Goal: Task Accomplishment & Management: Manage account settings

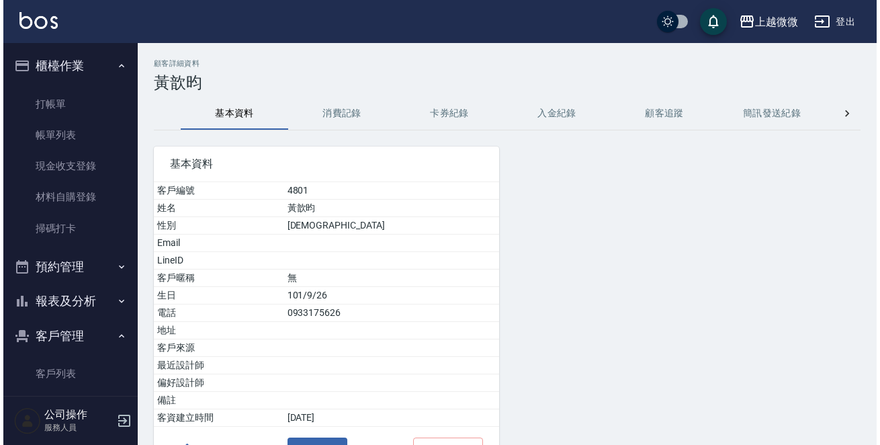
scroll to position [188, 0]
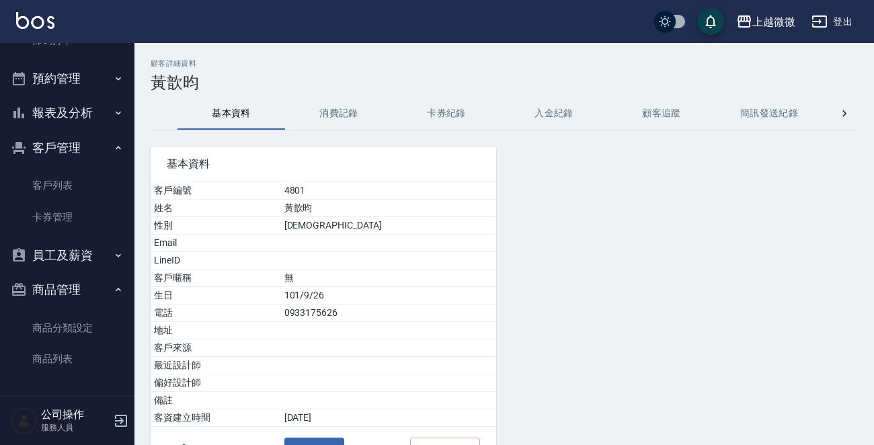
click at [40, 22] on img at bounding box center [35, 20] width 38 height 17
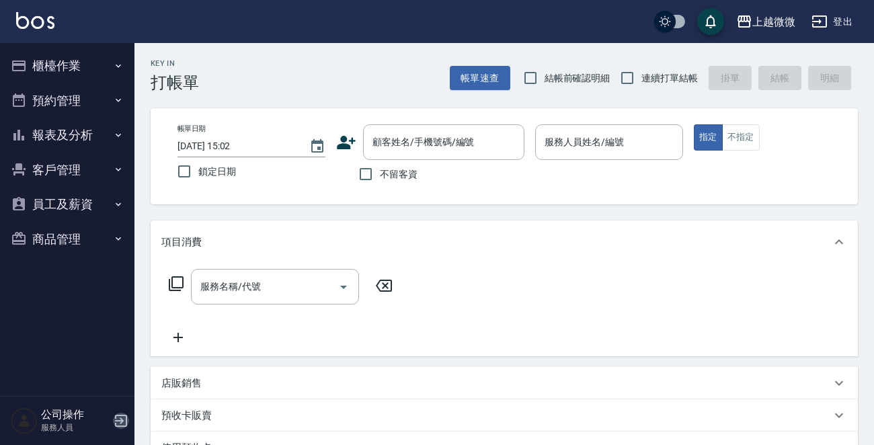
click at [118, 421] on icon "button" at bounding box center [121, 421] width 12 height 12
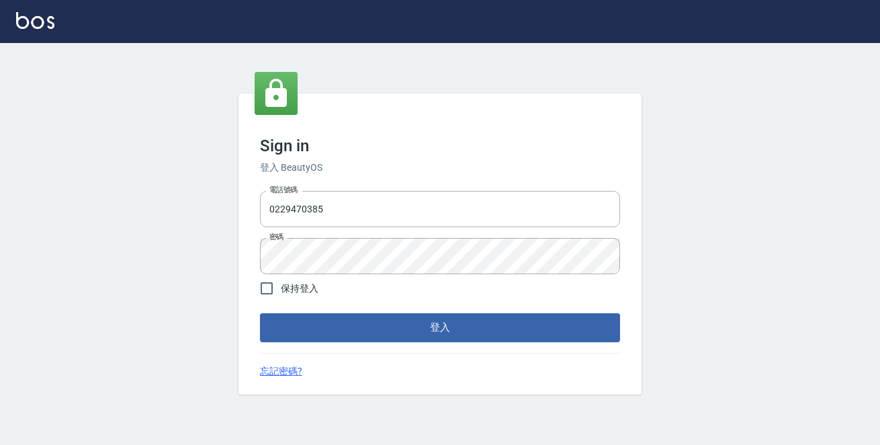
drag, startPoint x: 364, startPoint y: 207, endPoint x: 35, endPoint y: 200, distance: 329.4
click at [40, 200] on div "Sign in 登入 BeautyOS 電話號碼 [PHONE_NUMBER] 電話號碼 密碼 密碼 保持登入 登入 忘記密碼?" at bounding box center [440, 244] width 880 height 402
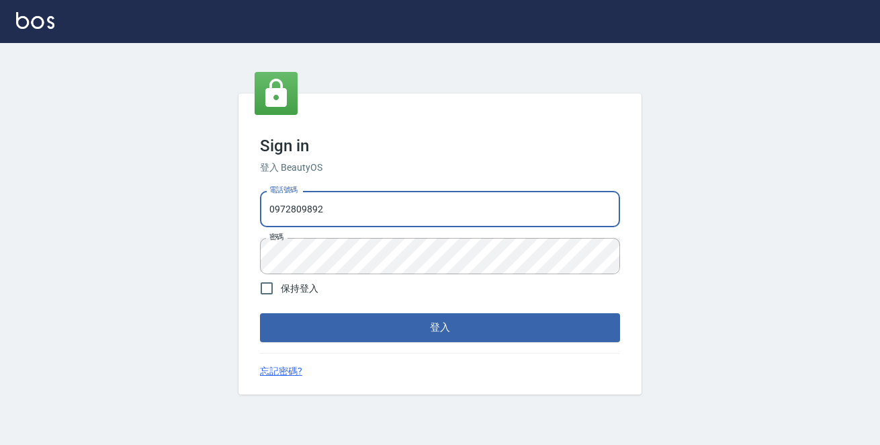
type input "0972809892"
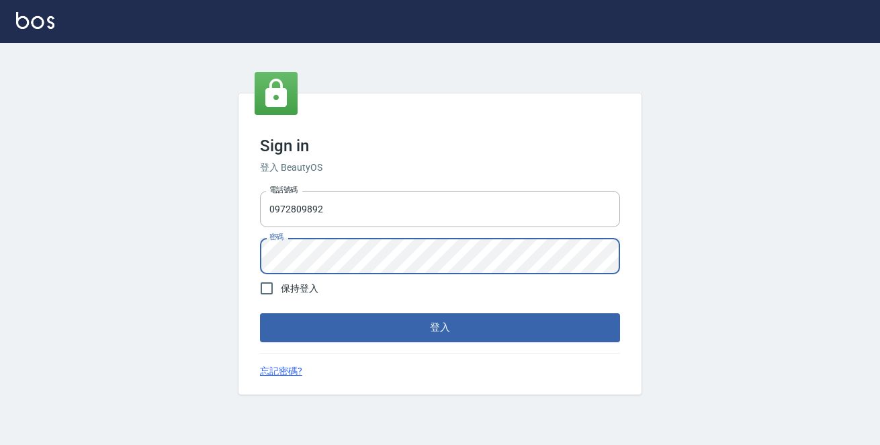
click at [260, 313] on button "登入" at bounding box center [440, 327] width 360 height 28
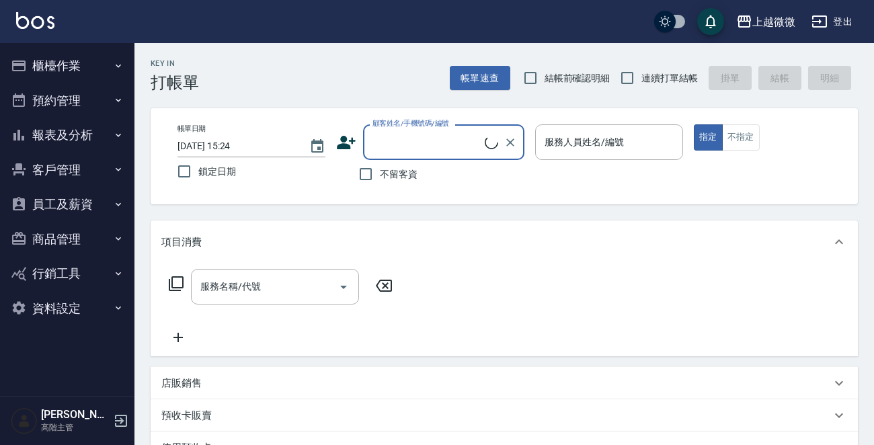
click at [76, 308] on button "資料設定" at bounding box center [67, 308] width 124 height 35
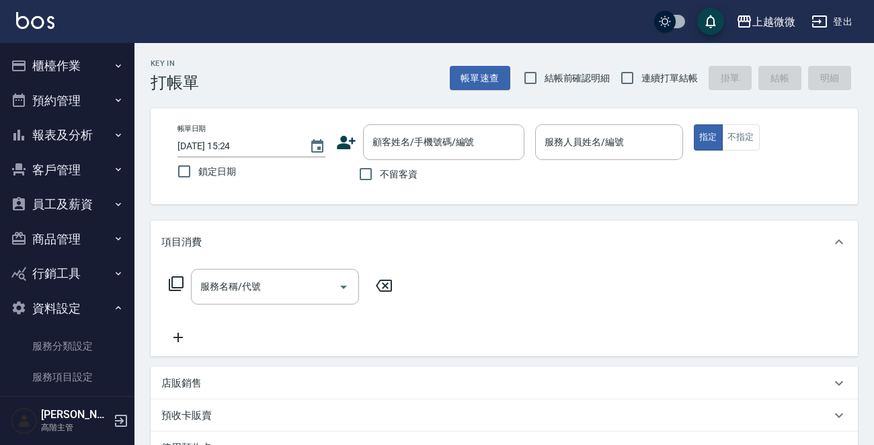
click at [87, 233] on button "商品管理" at bounding box center [67, 239] width 124 height 35
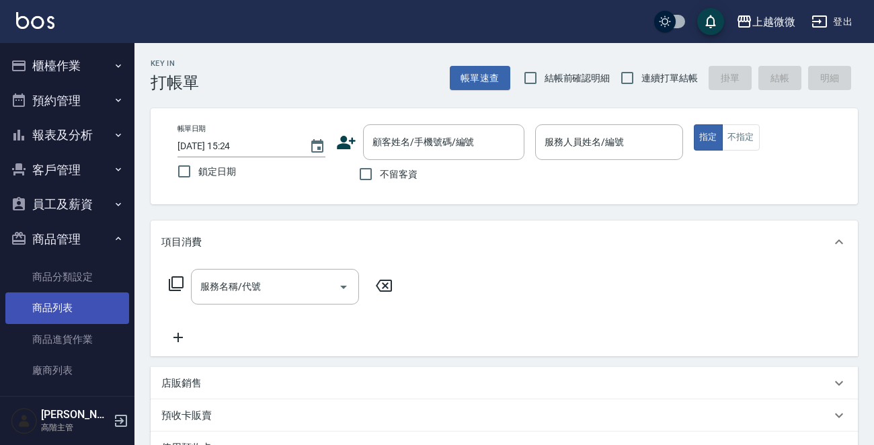
click at [53, 304] on link "商品列表" at bounding box center [67, 307] width 124 height 31
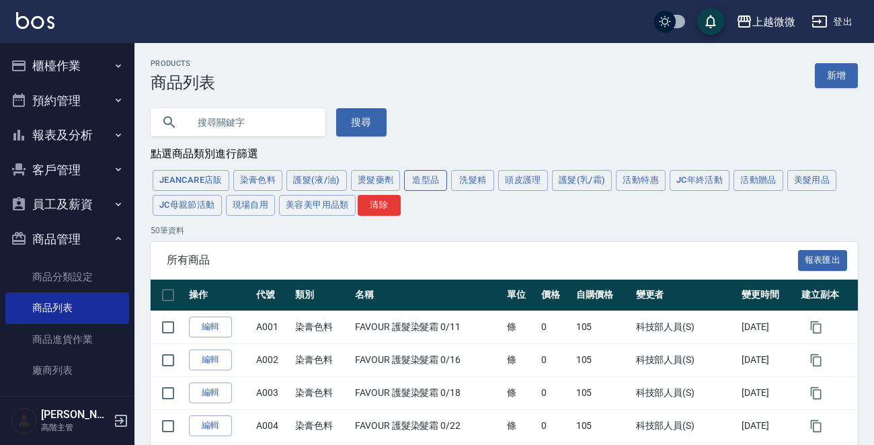
click at [415, 187] on button "造型品" at bounding box center [425, 180] width 43 height 21
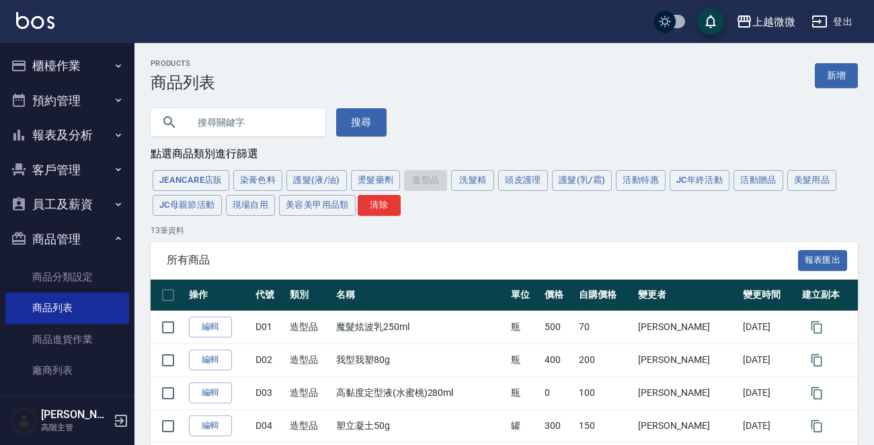
click at [424, 177] on div "JeanCare店販 染膏色料 護髮(液/油) 燙髮藥劑 造型品 洗髮精 頭皮護理 護髮(乳/霜) 活動特惠 JC年終活動 活動贈品 美髮用品 JC母親節活動…" at bounding box center [504, 193] width 707 height 50
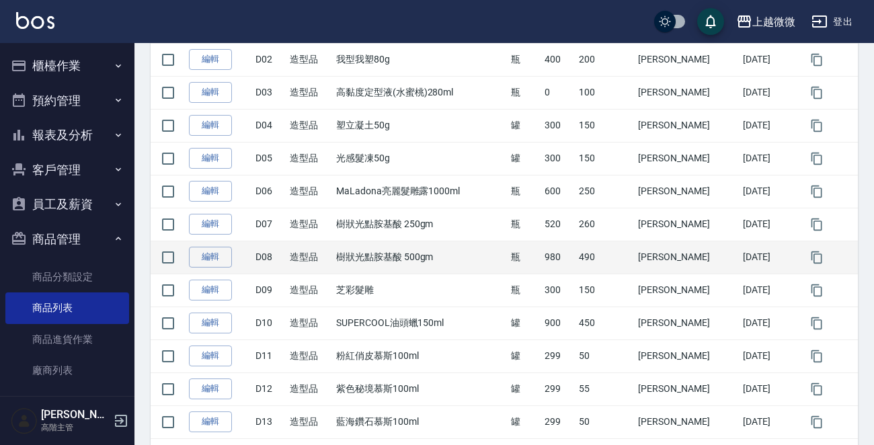
scroll to position [356, 0]
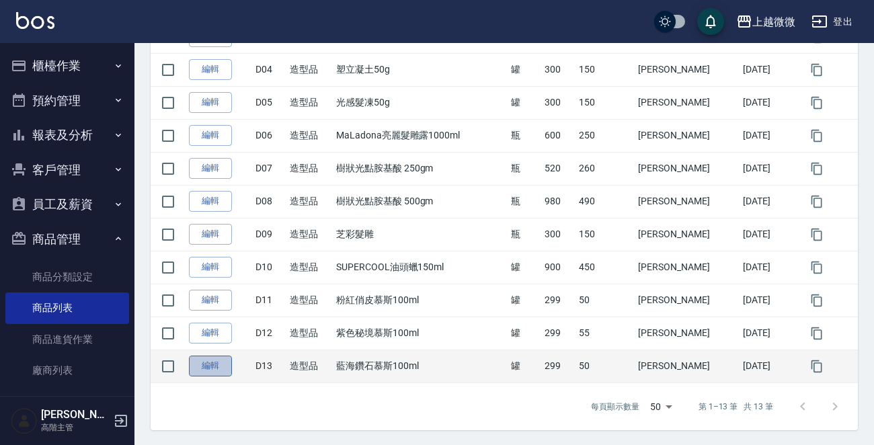
click at [222, 366] on link "編輯" at bounding box center [210, 366] width 43 height 21
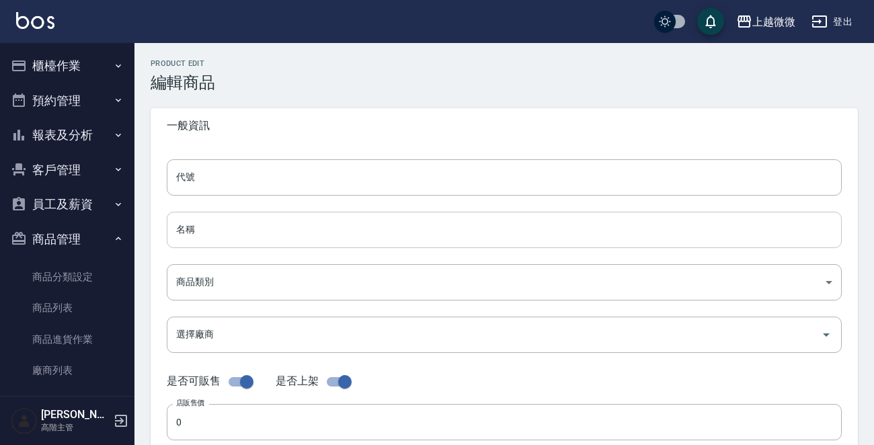
type input "D13"
type input "藍海鑽石慕斯100ml"
type input "b8cb6d6a-cd2e-4a87-8d2d-67e22ec9667b"
type input "299"
type input "50"
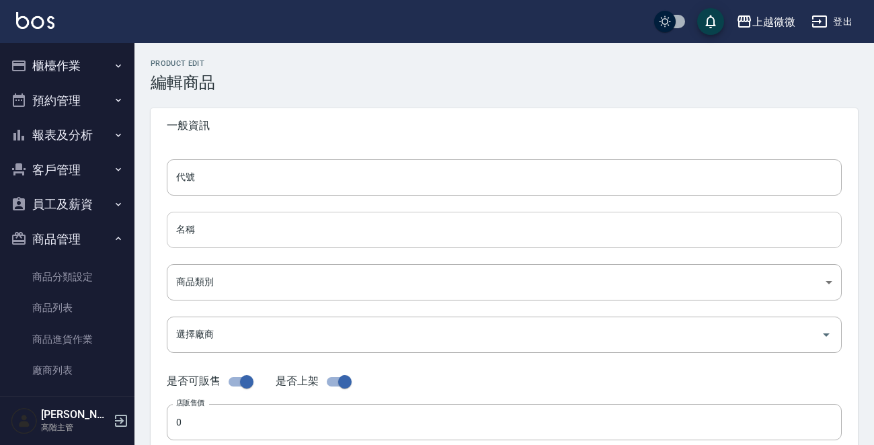
type input "50"
type input "罐"
type input "UNSET"
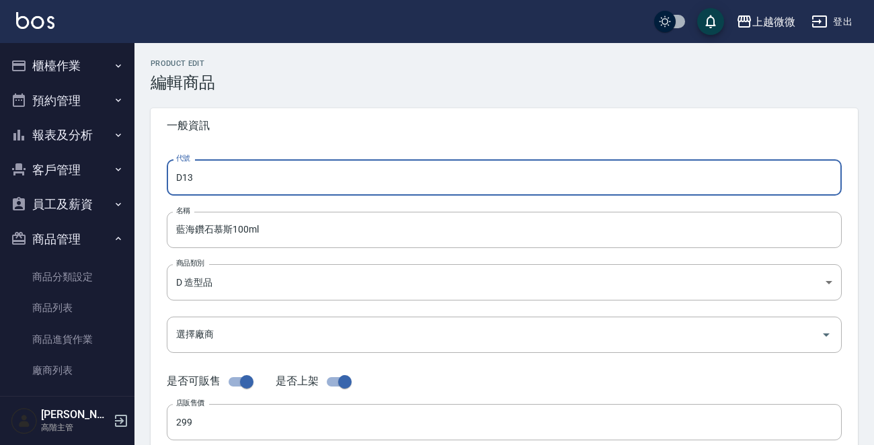
click at [302, 177] on input "D13" at bounding box center [504, 177] width 675 height 36
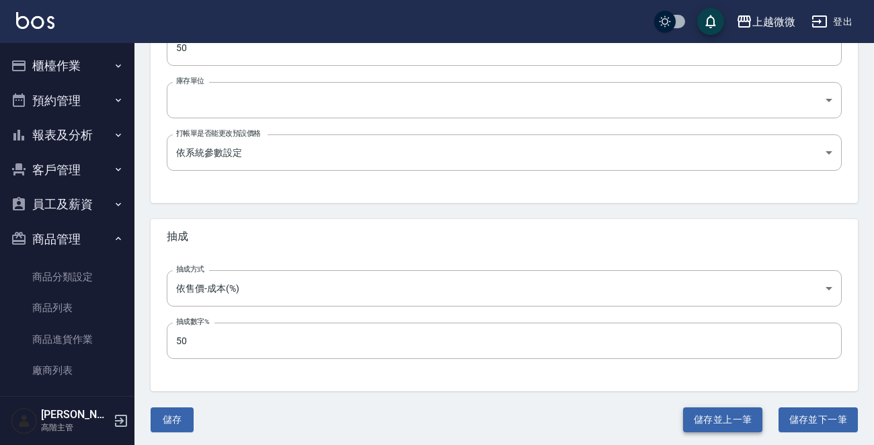
scroll to position [482, 0]
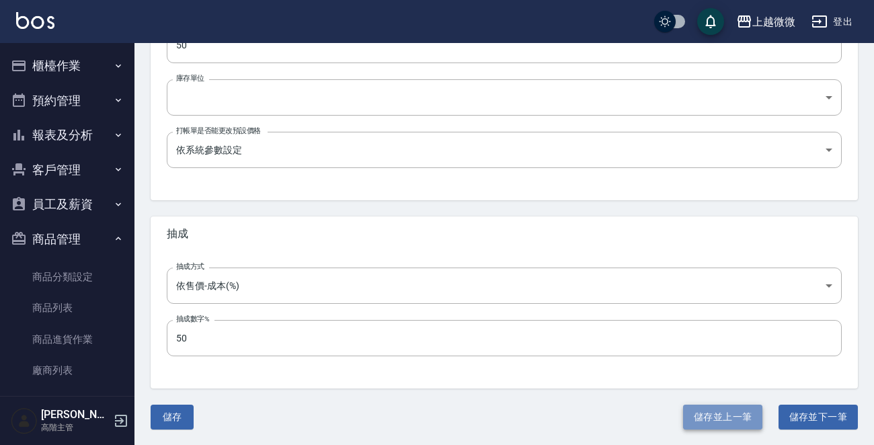
click at [725, 415] on button "儲存並上一筆" at bounding box center [722, 417] width 79 height 25
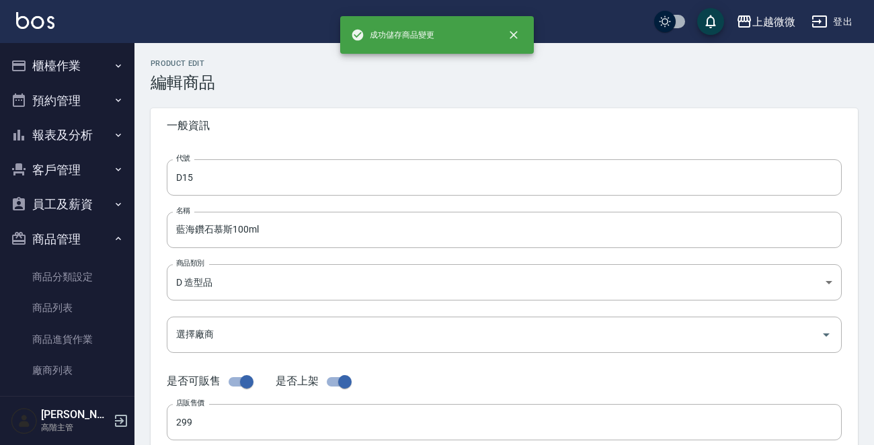
type input "D12"
type input "紫色秘境慕斯100ml"
type input "55"
type input "FALSE"
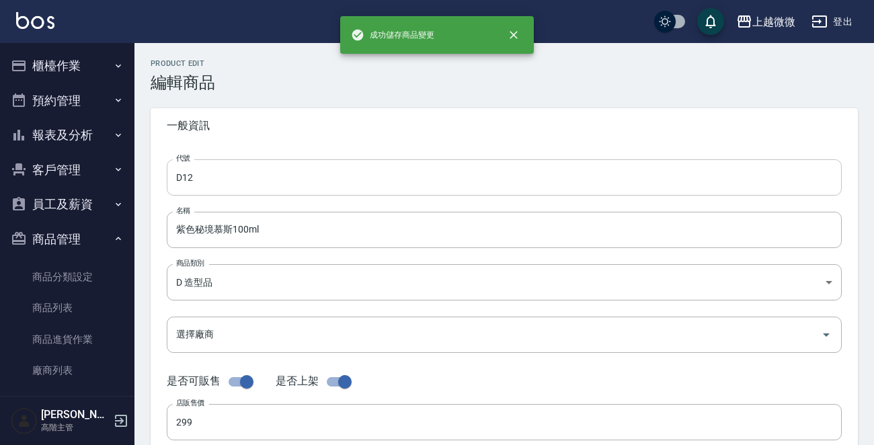
click at [282, 177] on input "D12" at bounding box center [504, 177] width 675 height 36
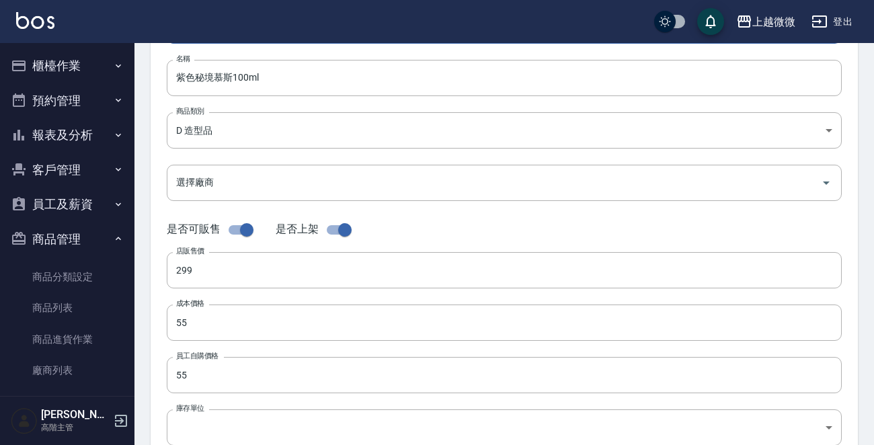
scroll to position [470, 0]
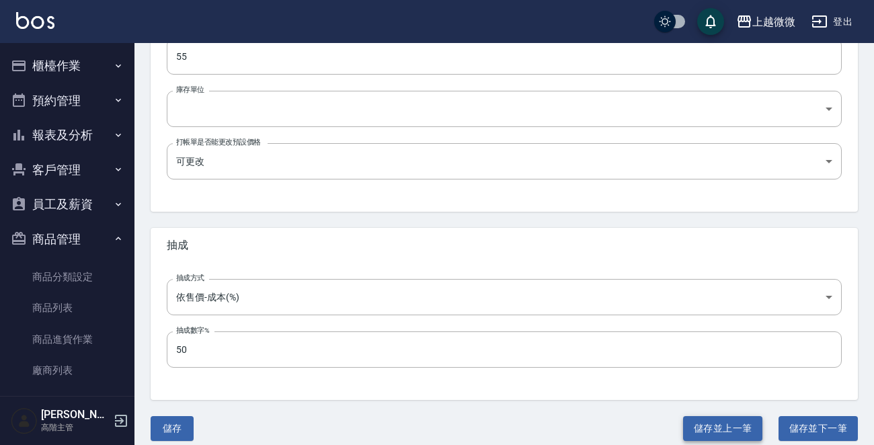
click at [712, 420] on button "儲存並上一筆" at bounding box center [722, 428] width 79 height 25
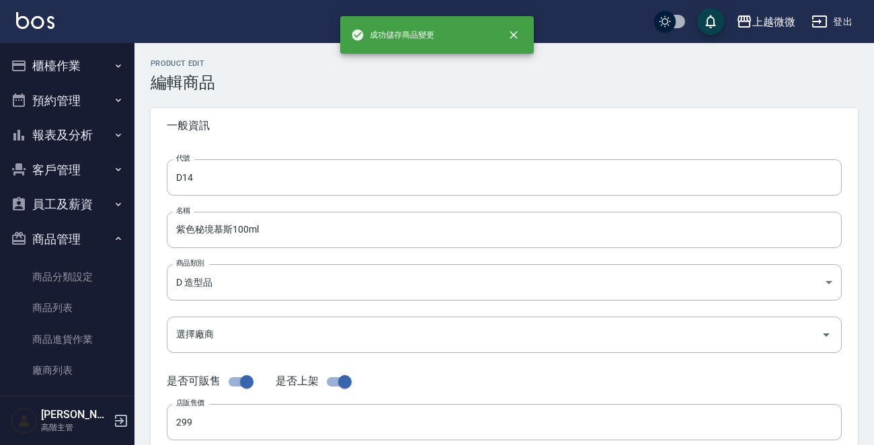
type input "D11"
type input "粉紅俏皮慕斯100ml"
type input "50"
type input "UNSET"
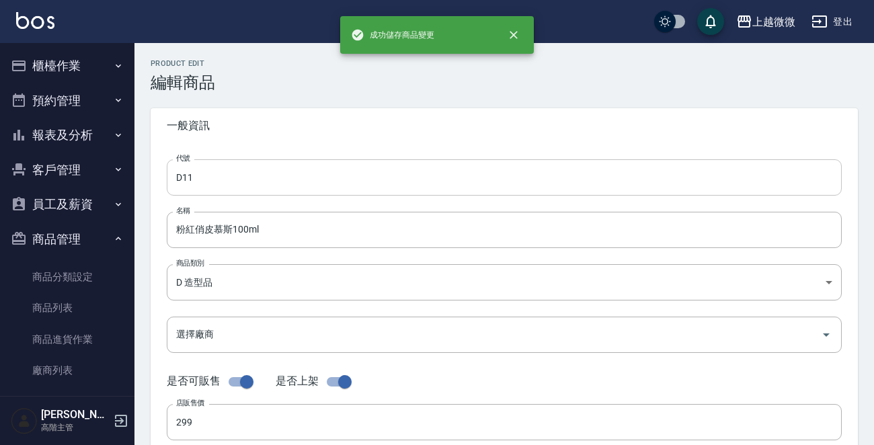
click at [296, 173] on input "D11" at bounding box center [504, 177] width 675 height 36
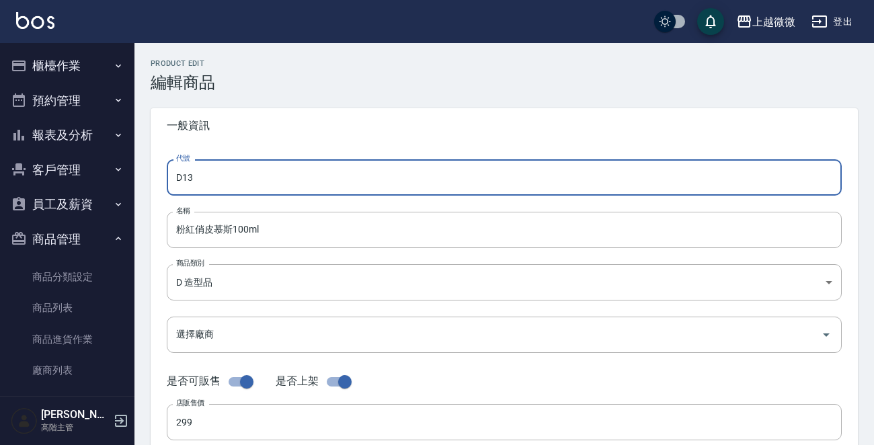
scroll to position [470, 0]
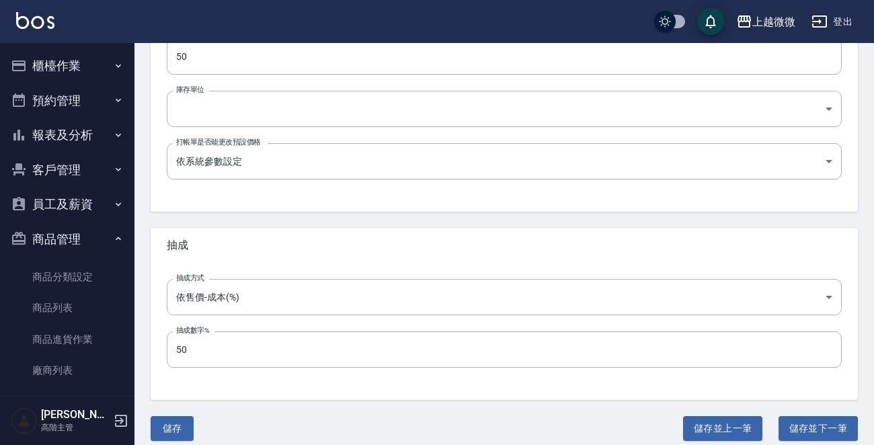
click at [716, 425] on button "儲存並上一筆" at bounding box center [722, 428] width 79 height 25
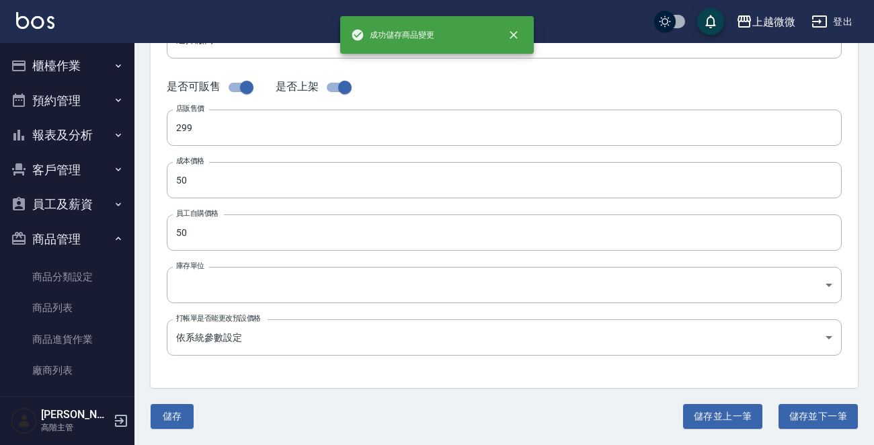
type input "D10"
type input "SUPERCOOL油頭蠟150ml"
type input "900"
type input "450"
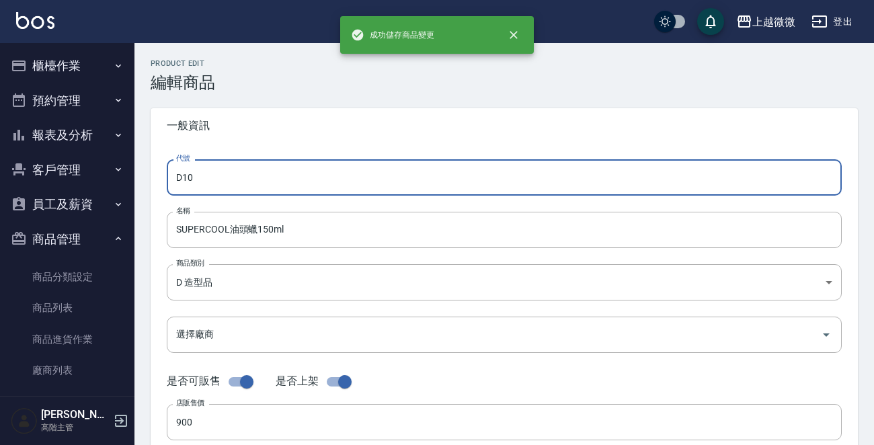
drag, startPoint x: 318, startPoint y: 160, endPoint x: 319, endPoint y: 167, distance: 6.8
click at [318, 163] on input "D10" at bounding box center [504, 177] width 675 height 36
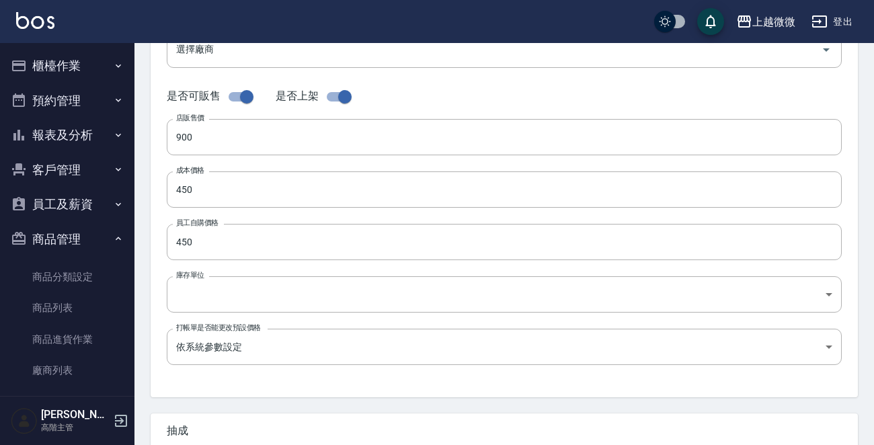
scroll to position [482, 0]
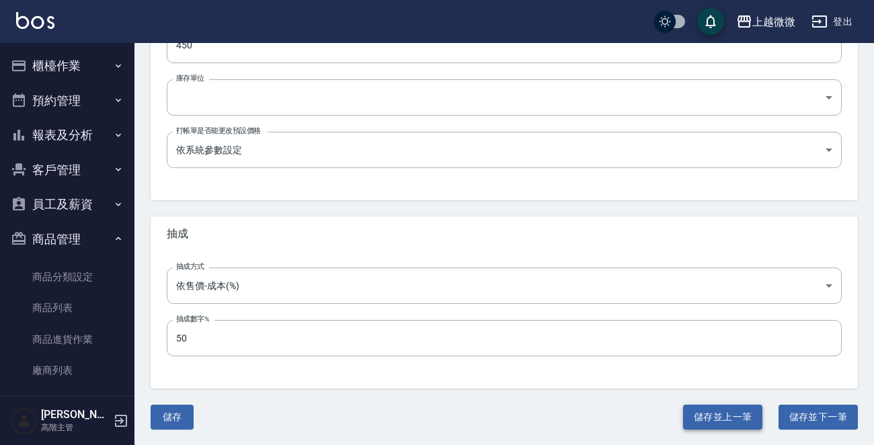
click at [713, 407] on button "儲存並上一筆" at bounding box center [722, 417] width 79 height 25
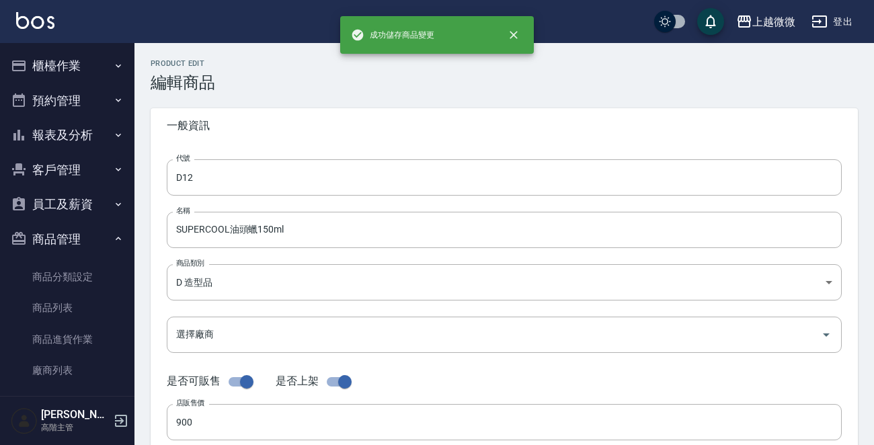
type input "D09"
type input "芝彩髮雕"
type input "300"
type input "150"
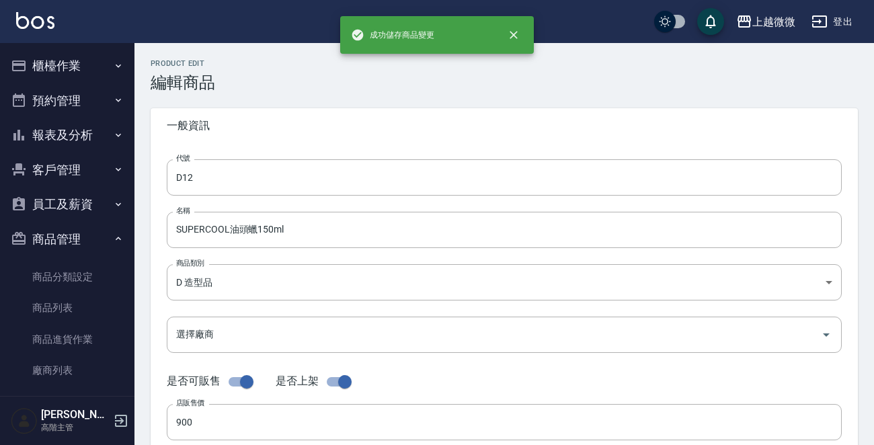
type input "瓶"
click at [307, 176] on input "D09" at bounding box center [504, 177] width 675 height 36
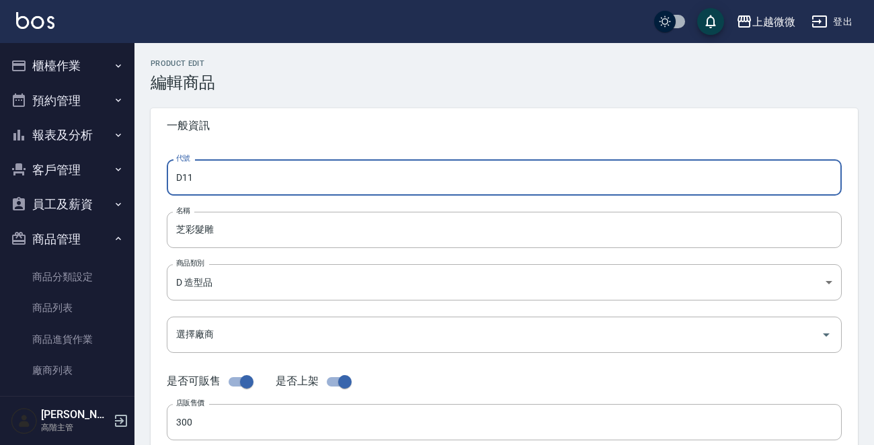
scroll to position [482, 0]
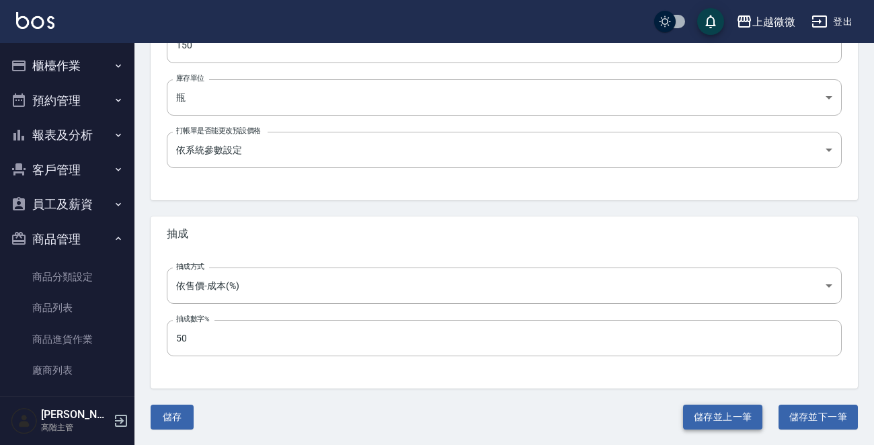
click at [712, 416] on button "儲存並上一筆" at bounding box center [722, 417] width 79 height 25
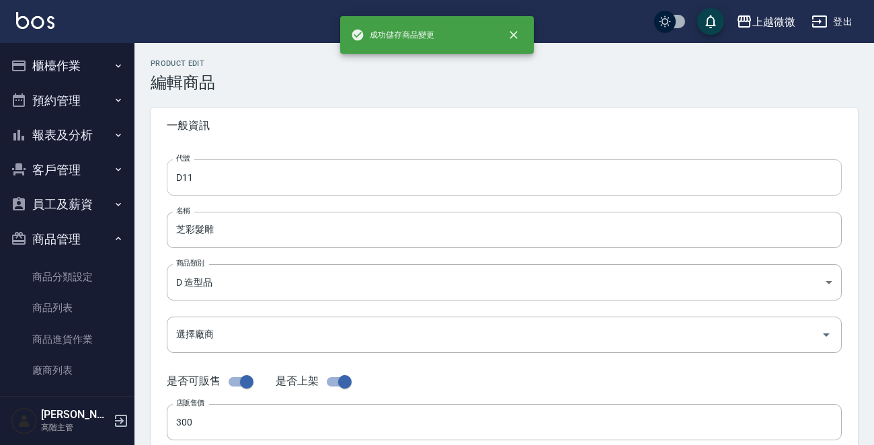
type input "D08"
type input "樹狀光點胺基酸 500gm"
type input "980"
type input "490"
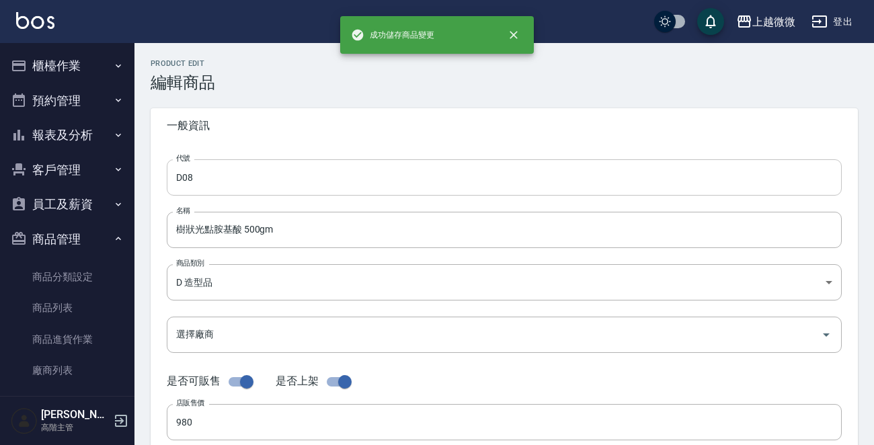
click at [286, 172] on input "D08" at bounding box center [504, 177] width 675 height 36
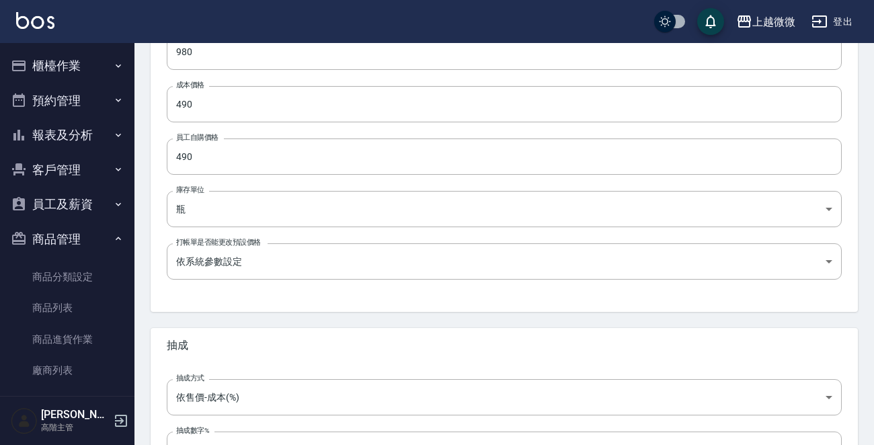
scroll to position [482, 0]
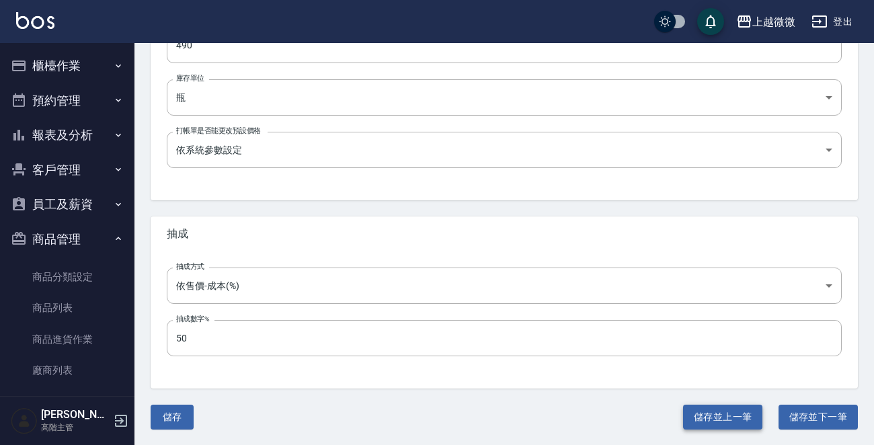
click at [706, 409] on button "儲存並上一筆" at bounding box center [722, 417] width 79 height 25
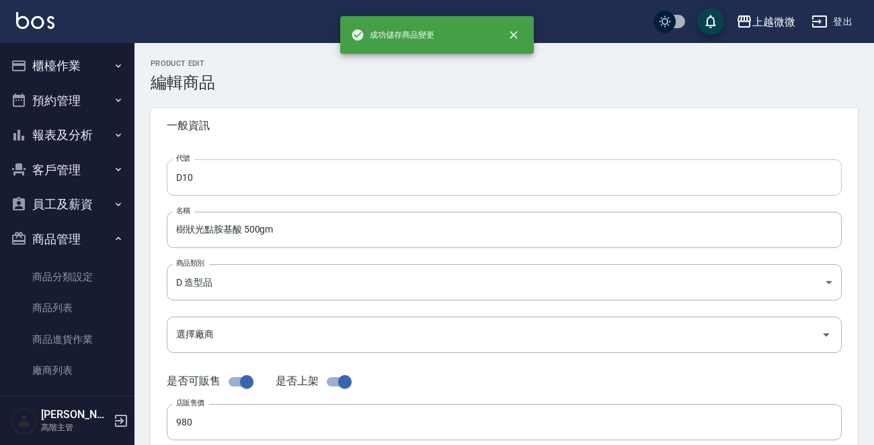
type input "D07"
type input "樹狀光點胺基酸 250gm"
type input "520"
type input "260"
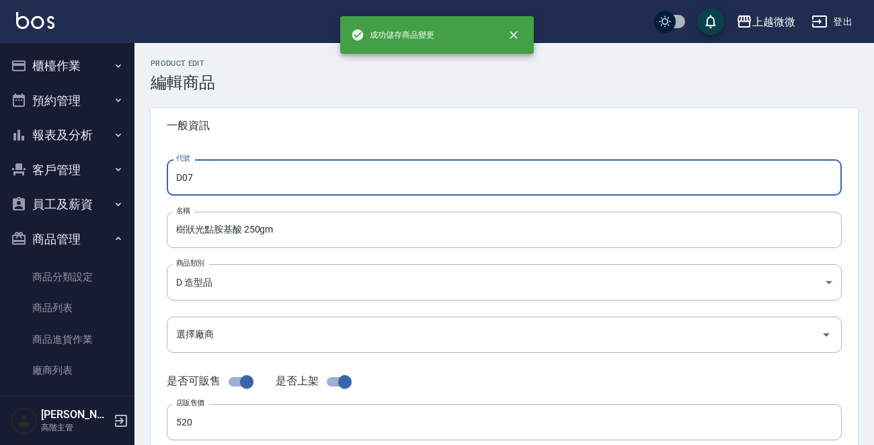
click at [319, 178] on input "D07" at bounding box center [504, 177] width 675 height 36
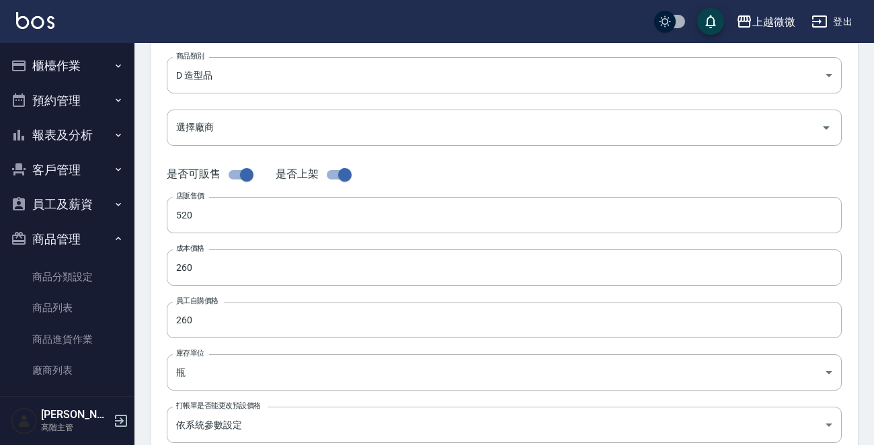
scroll to position [482, 0]
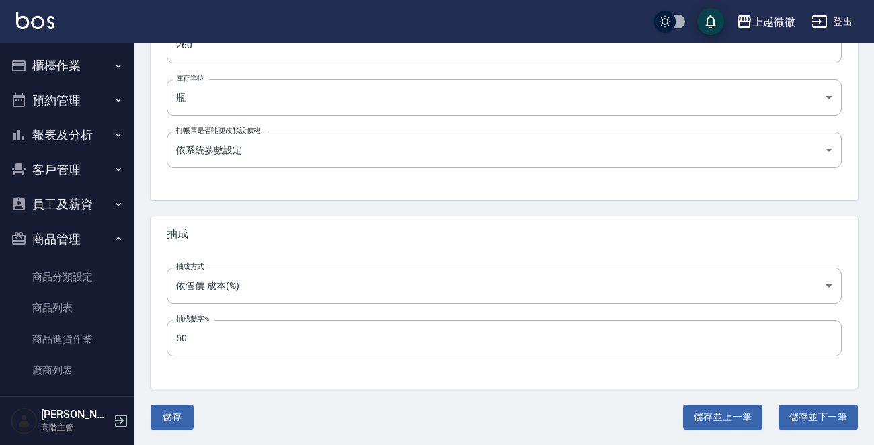
click at [705, 411] on button "儲存並上一筆" at bounding box center [722, 417] width 79 height 25
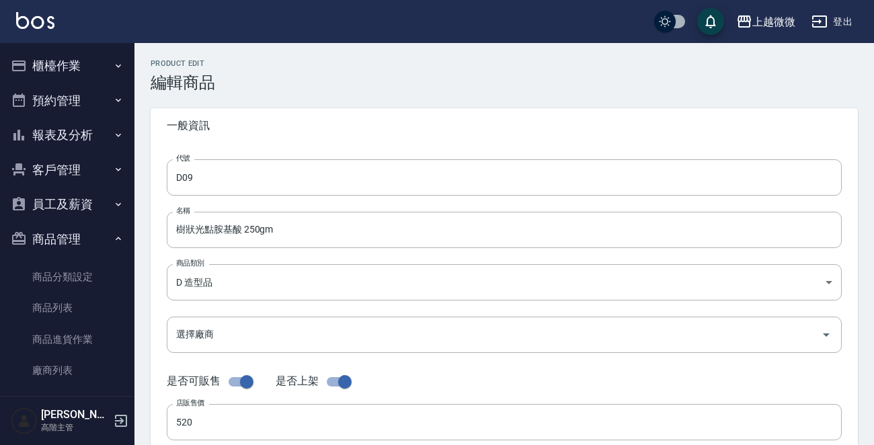
type input "D06"
type input "MaLadona亮麗髮雕露1000ml"
type input "600"
type input "250"
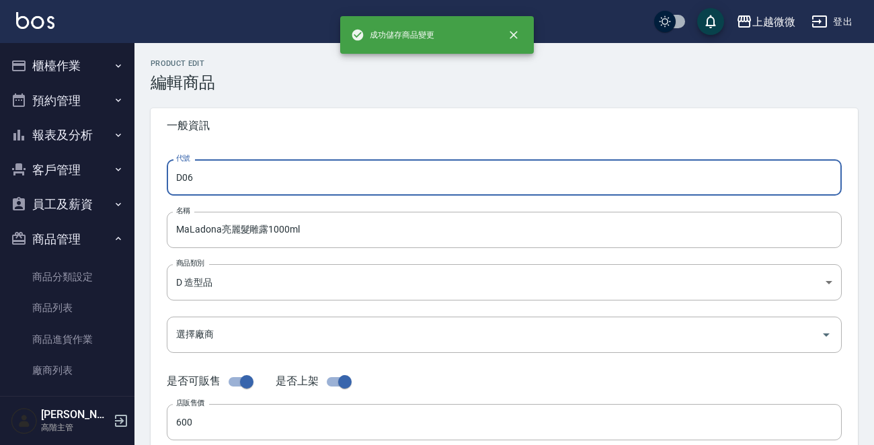
click at [323, 168] on input "D06" at bounding box center [504, 177] width 675 height 36
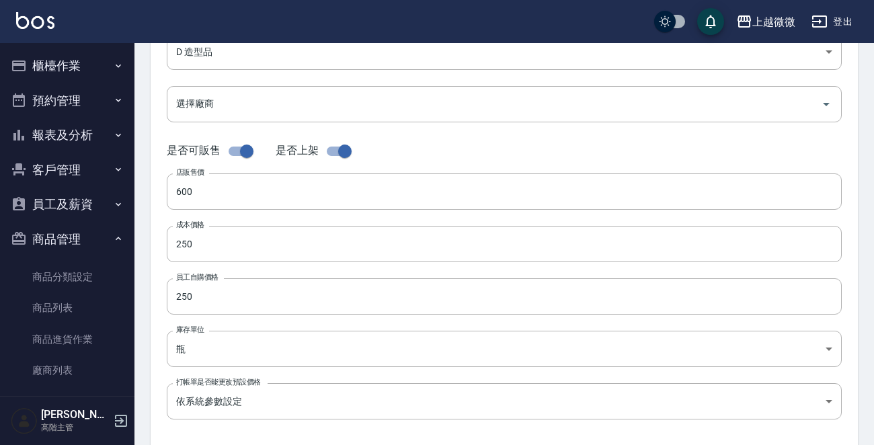
scroll to position [482, 0]
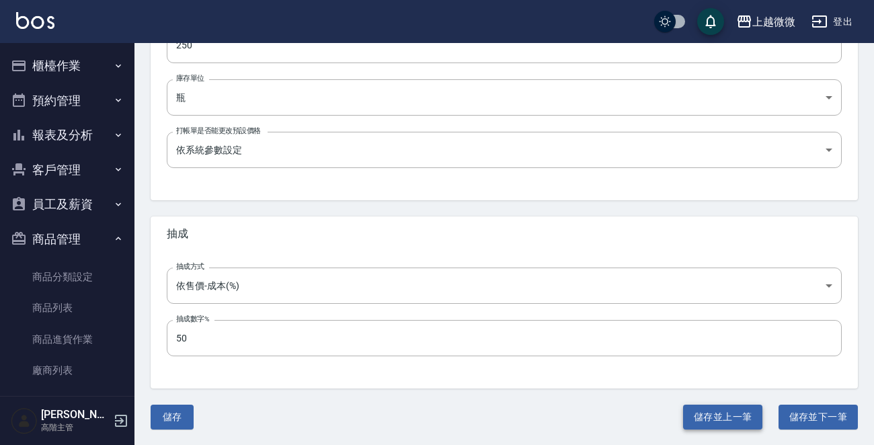
click at [728, 427] on button "儲存並上一筆" at bounding box center [722, 417] width 79 height 25
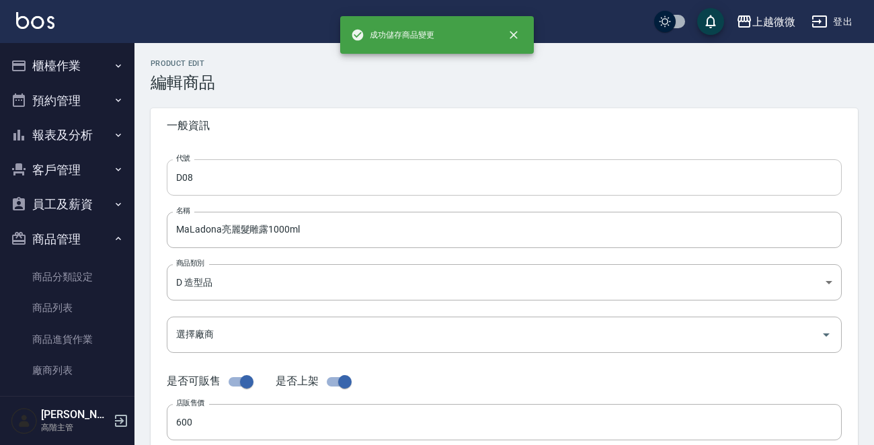
type input "D05"
type input "光感髮凍50g"
type input "300"
type input "150"
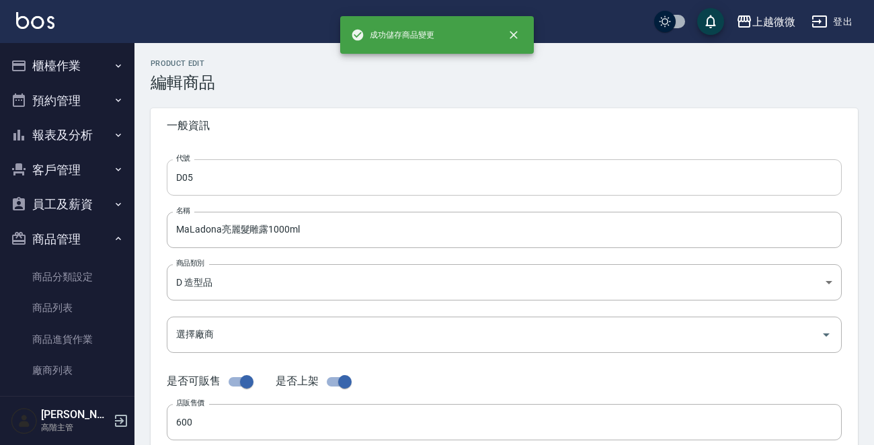
type input "罐"
click at [322, 192] on input "D05" at bounding box center [504, 177] width 675 height 36
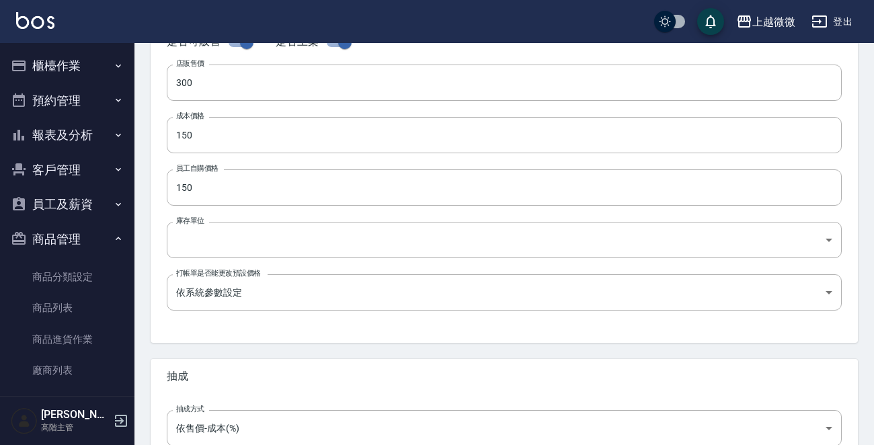
scroll to position [482, 0]
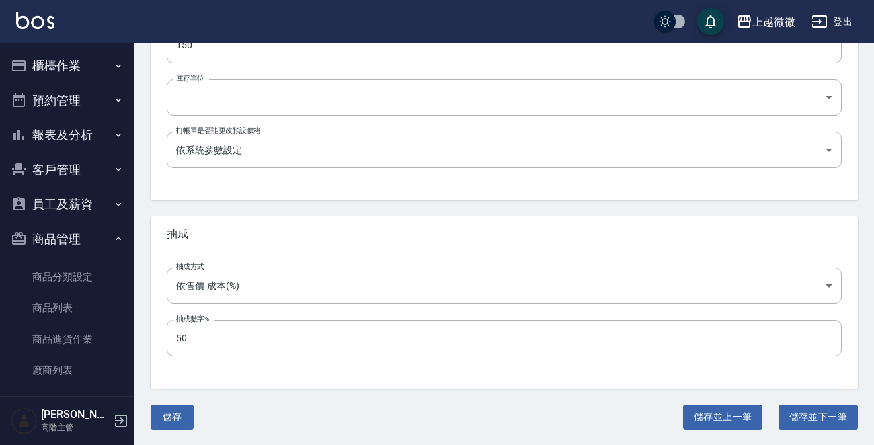
click at [726, 403] on div "Product Edit 編輯商品 一般資訊 代號 D07 代號 名稱 光感髮凍50g 名稱 商品類別 D 造型品 b8cb6d6a-cd2e-4a87-…" at bounding box center [503, 3] width 739 height 852
click at [720, 405] on button "儲存並上一筆" at bounding box center [722, 417] width 79 height 25
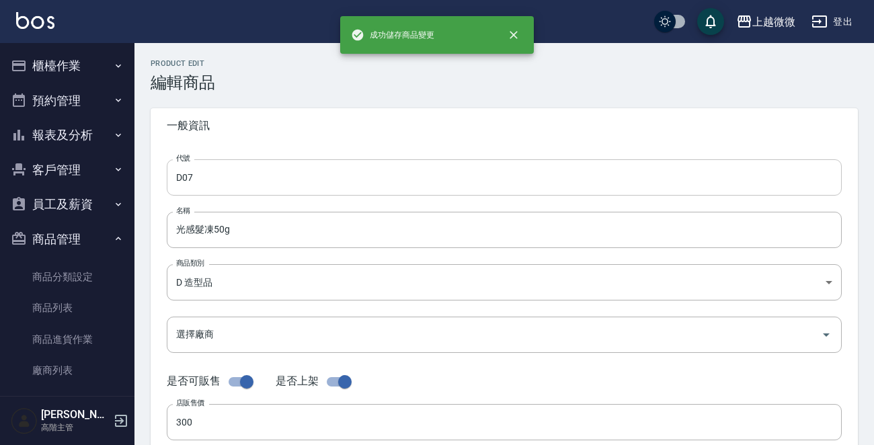
type input "D04"
type input "塑立凝土50g"
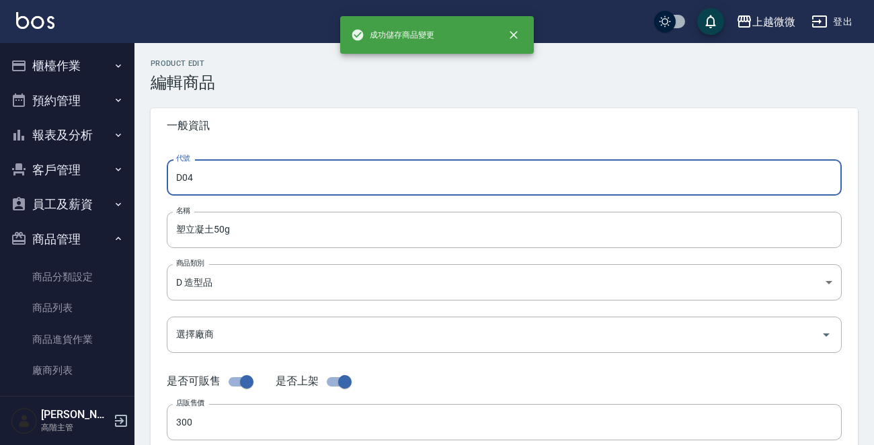
click at [269, 176] on input "D04" at bounding box center [504, 177] width 675 height 36
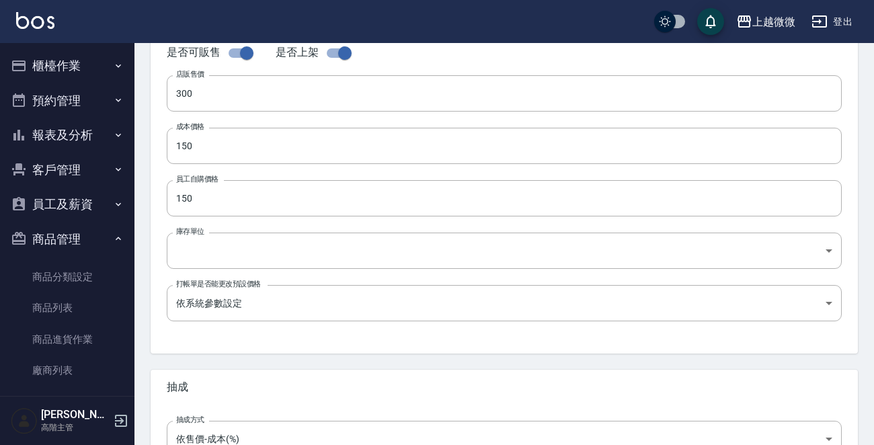
scroll to position [470, 0]
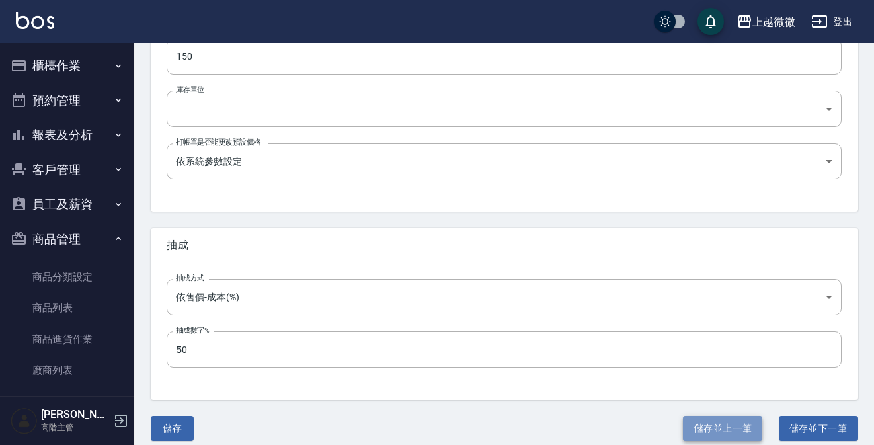
click at [714, 425] on button "儲存並上一筆" at bounding box center [722, 428] width 79 height 25
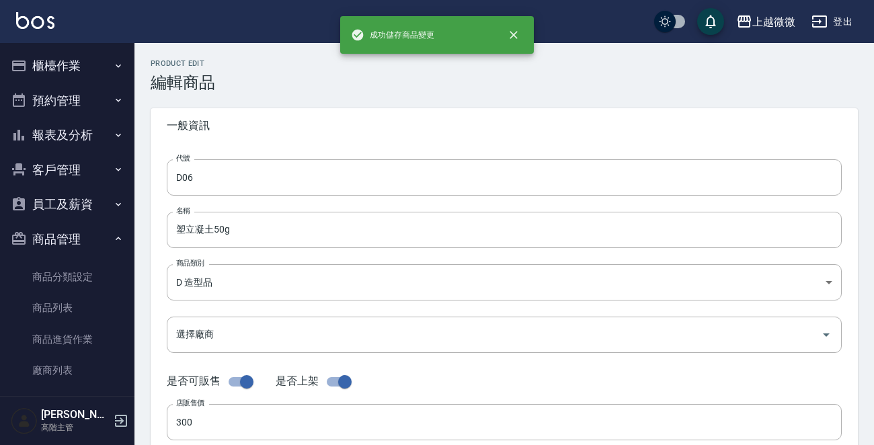
type input "D03"
type input "高黏度定型液(水蜜桃)280ml"
type input "0"
type input "100"
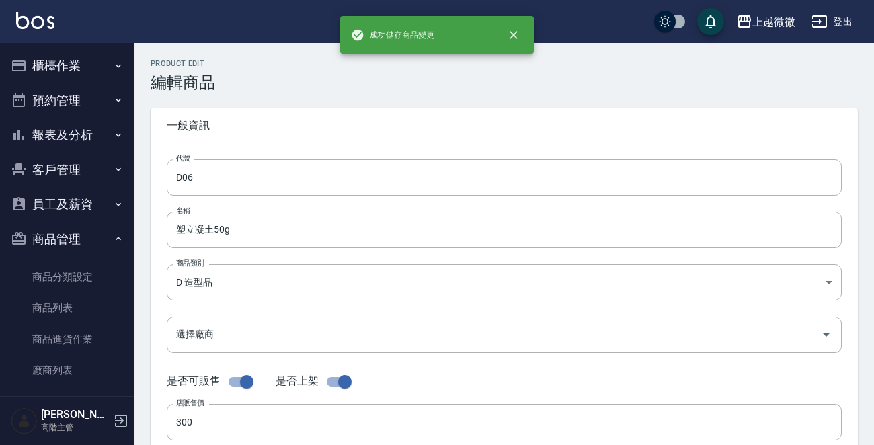
type input "瓶"
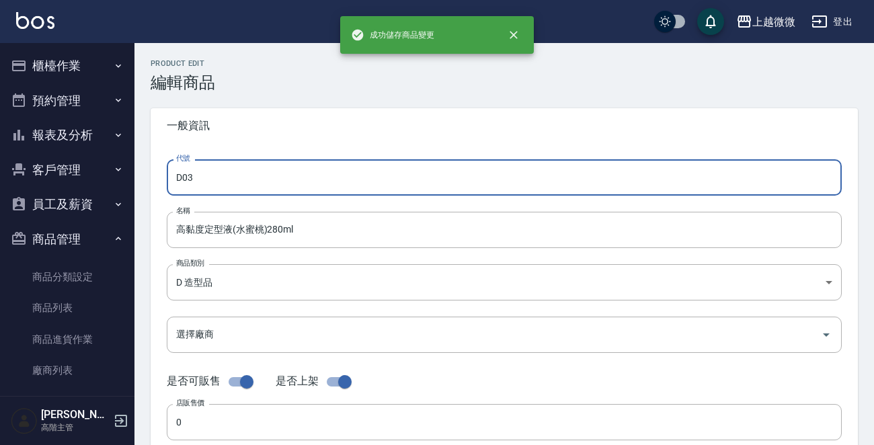
click at [269, 185] on input "D03" at bounding box center [504, 177] width 675 height 36
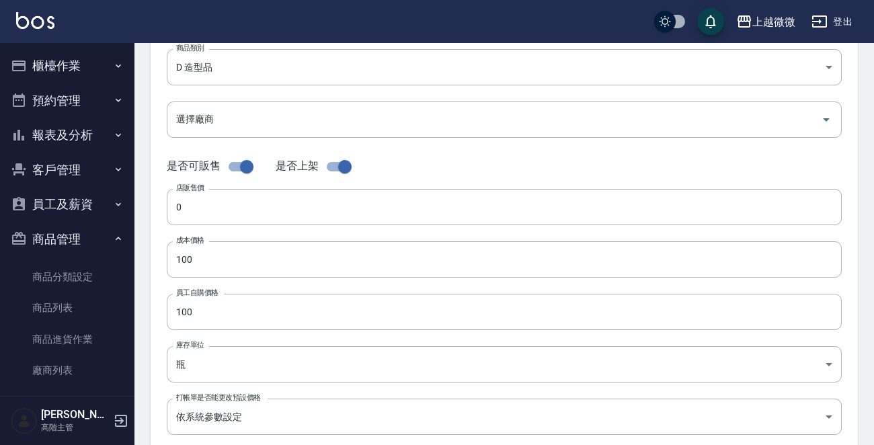
scroll to position [213, 0]
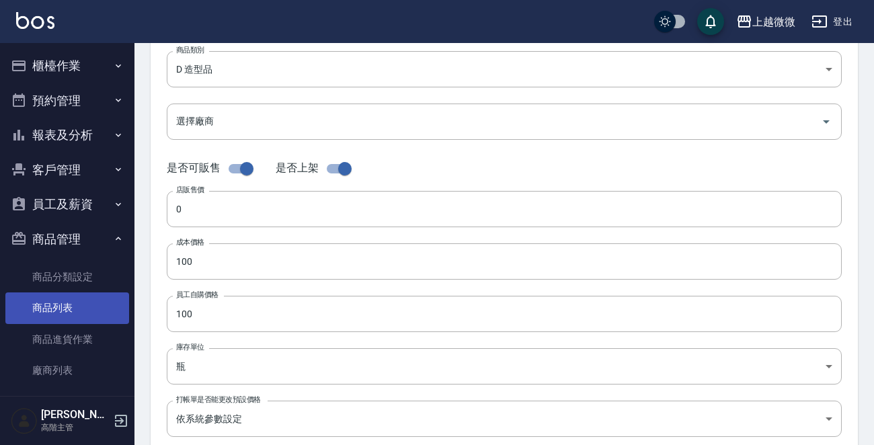
click at [71, 308] on link "商品列表" at bounding box center [67, 307] width 124 height 31
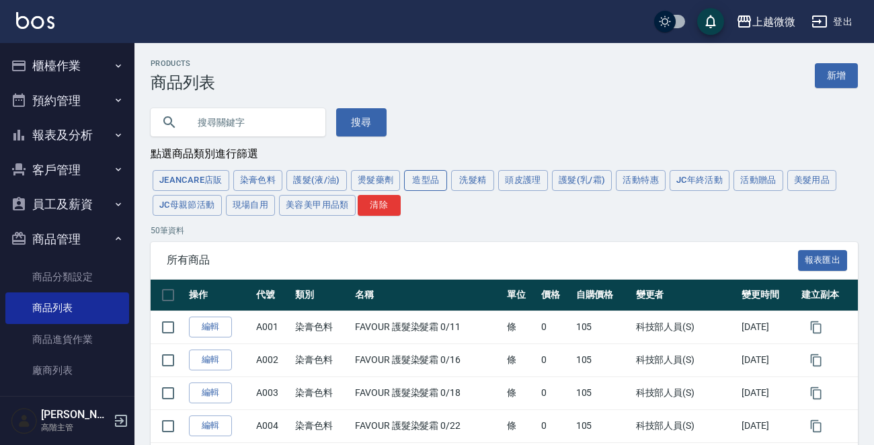
click at [411, 179] on button "造型品" at bounding box center [425, 180] width 43 height 21
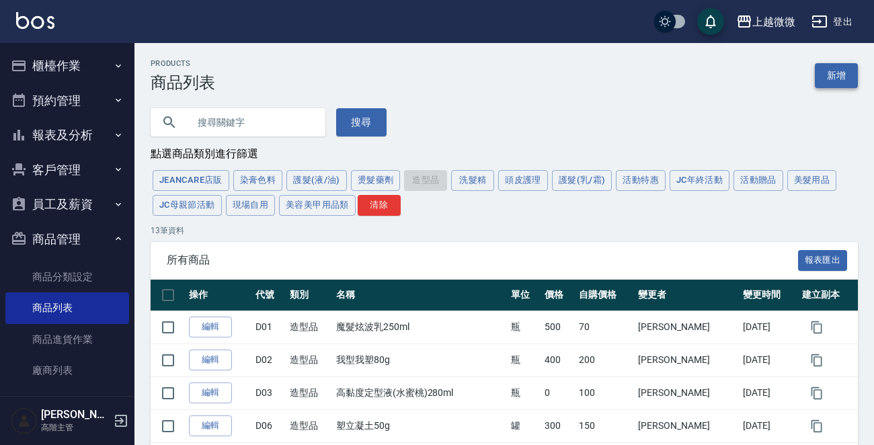
click at [831, 81] on link "新增" at bounding box center [836, 75] width 43 height 25
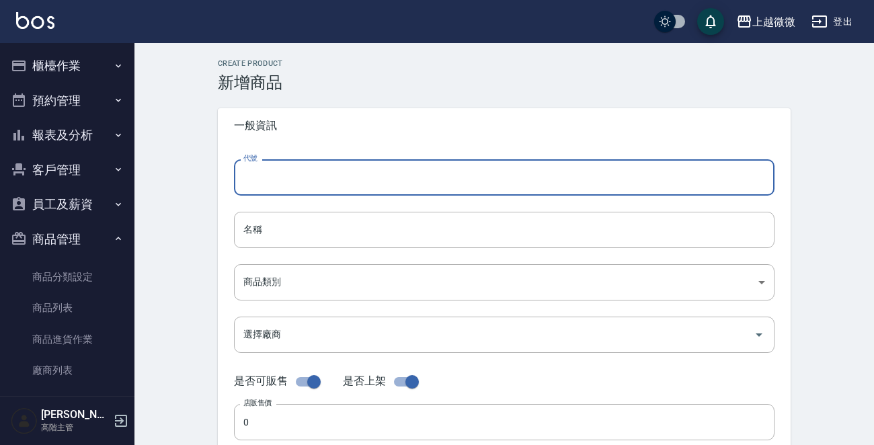
click at [308, 181] on input "代號" at bounding box center [504, 177] width 540 height 36
type input "D04"
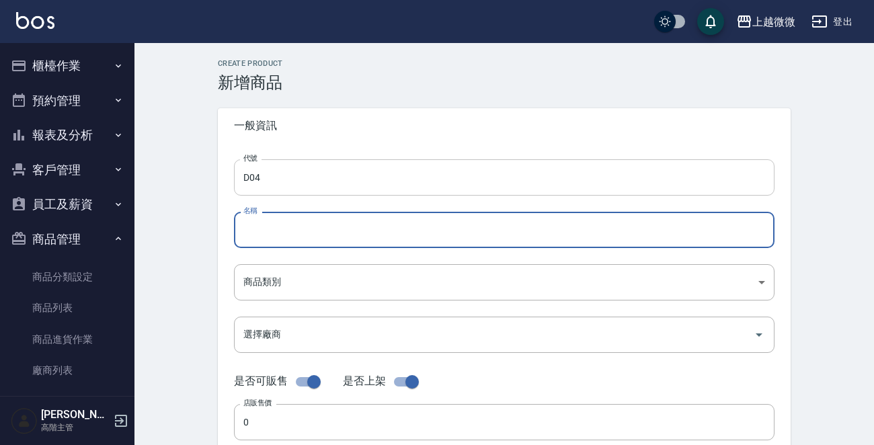
paste input "ST3定型液"
click at [244, 232] on input "ST3定型液" at bounding box center [504, 230] width 540 height 36
click at [395, 224] on input "ST3定型液" at bounding box center [504, 230] width 540 height 36
type input "ST3定型液 280ml"
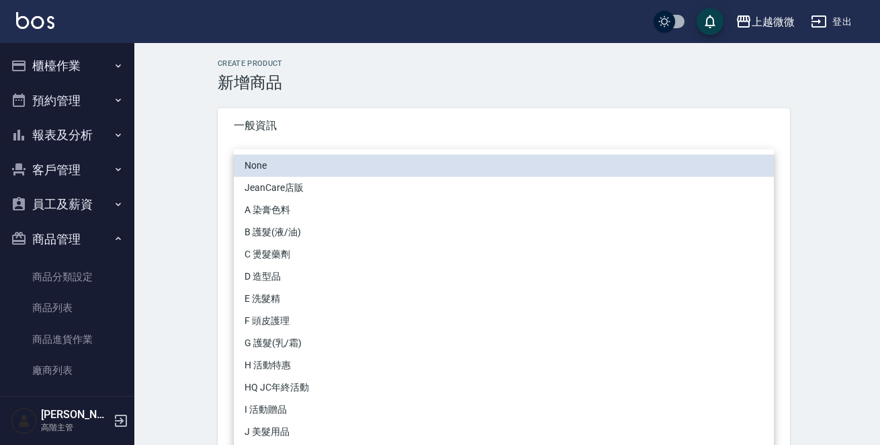
click at [298, 276] on li "D 造型品" at bounding box center [504, 276] width 540 height 22
type input "b8cb6d6a-cd2e-4a87-8d2d-67e22ec9667b"
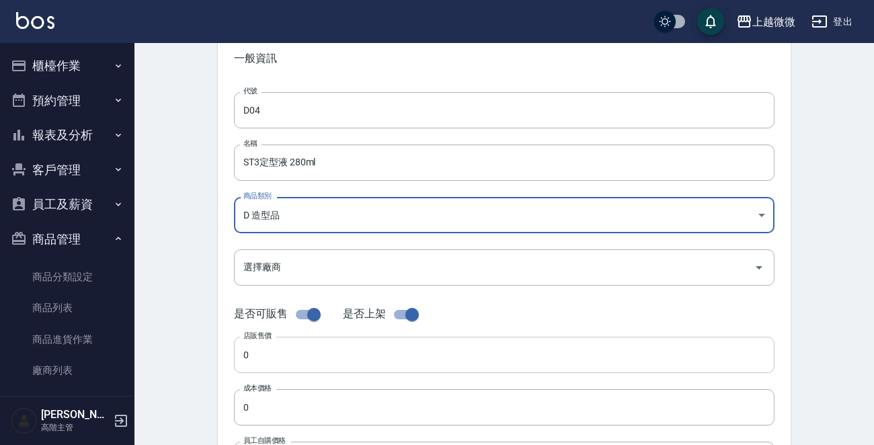
scroll to position [134, 0]
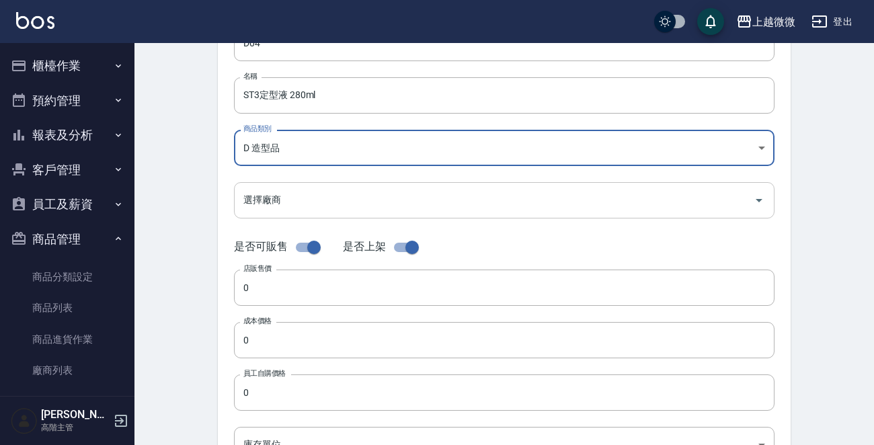
click at [286, 208] on input "選擇廠商" at bounding box center [494, 200] width 508 height 24
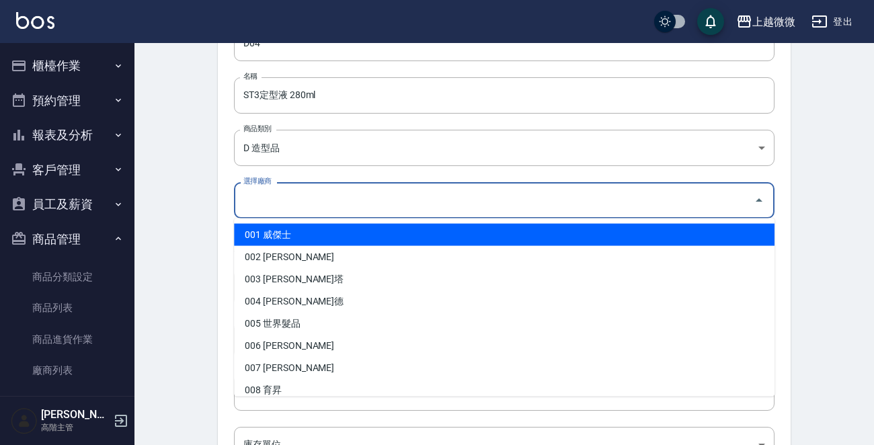
click at [286, 229] on li "001 威傑士" at bounding box center [504, 235] width 540 height 22
type input "001 威傑士"
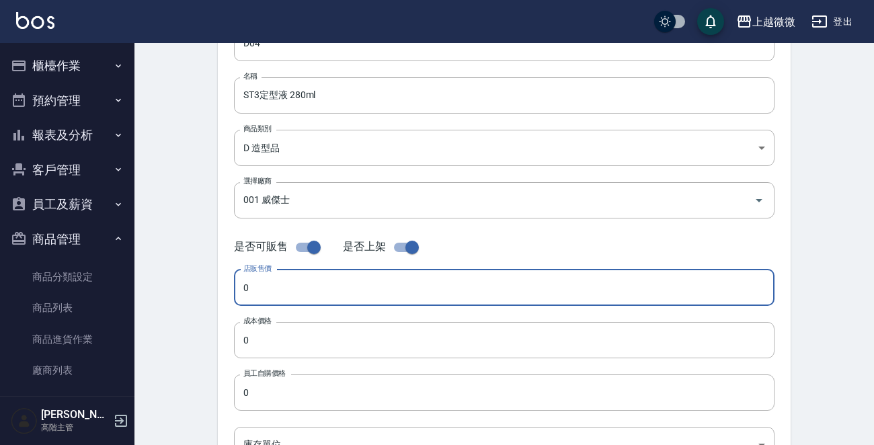
click at [272, 289] on input "0" at bounding box center [504, 288] width 540 height 36
type input "280"
click at [288, 342] on input "0" at bounding box center [504, 340] width 540 height 36
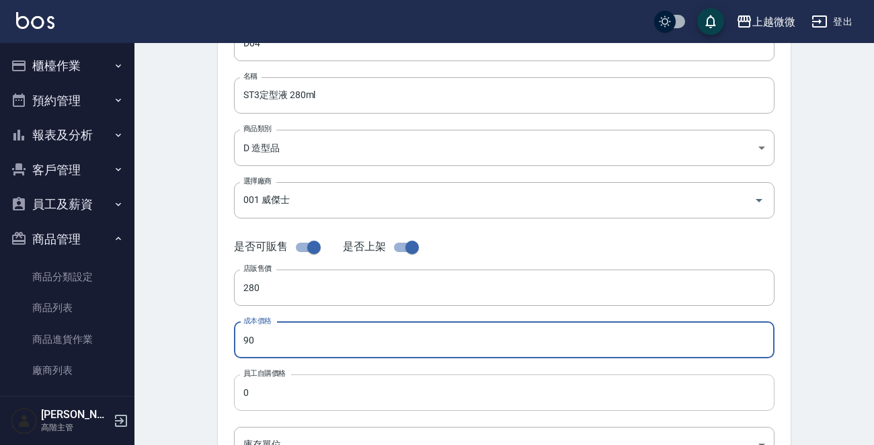
type input "90"
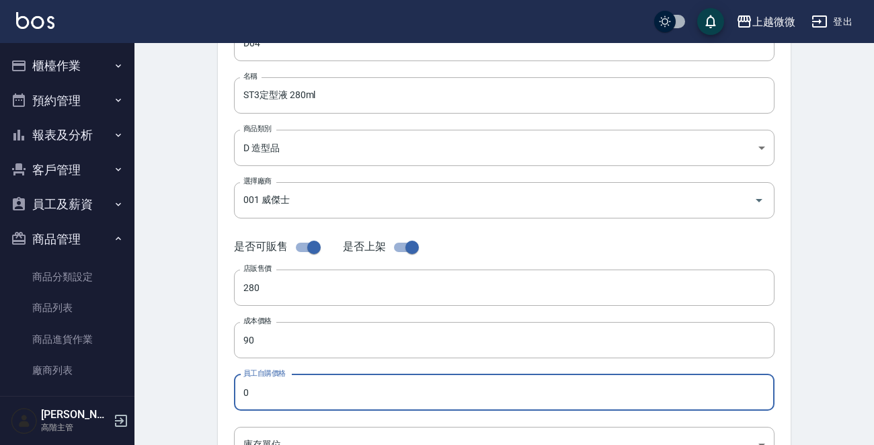
click at [300, 391] on input "0" at bounding box center [504, 392] width 540 height 36
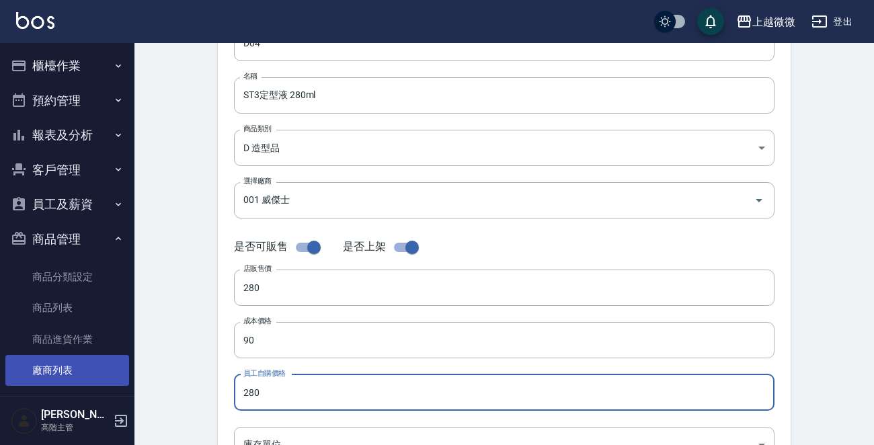
drag, startPoint x: 295, startPoint y: 392, endPoint x: 101, endPoint y: 382, distance: 194.5
click at [101, 382] on div "上越微微 登出 櫃檯作業 打帳單 帳單列表 掛單列表 座位開單 營業儀表板 現金收支登錄 高階收支登錄 材料自購登錄 每日結帳 排班表 現場電腦打卡 掃碼打卡…" at bounding box center [437, 329] width 874 height 927
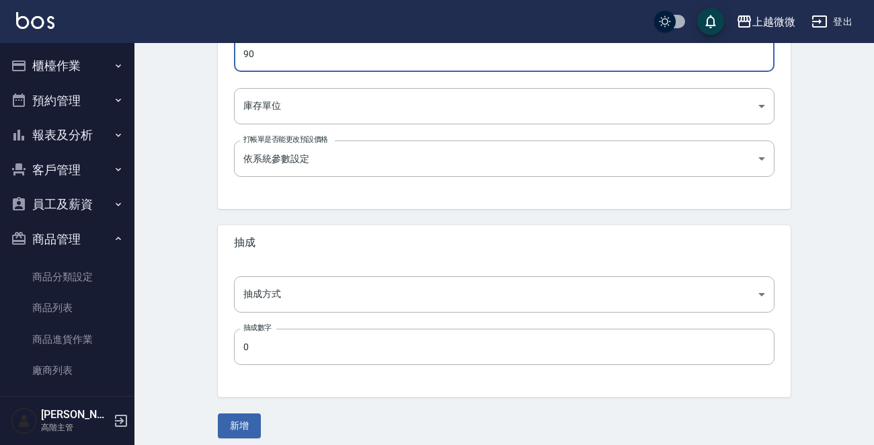
scroll to position [482, 0]
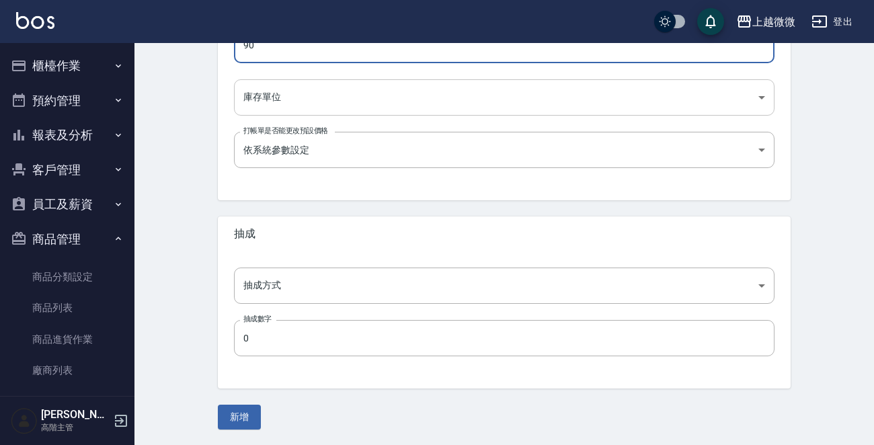
type input "90"
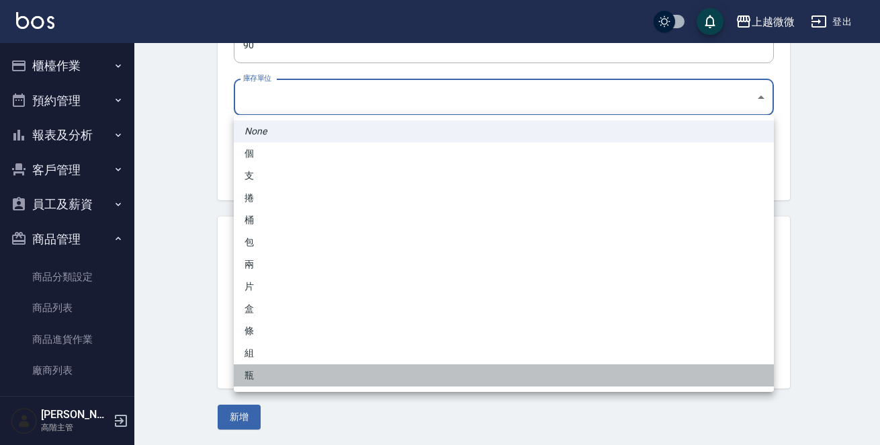
click at [276, 369] on li "瓶" at bounding box center [504, 375] width 540 height 22
type input "瓶"
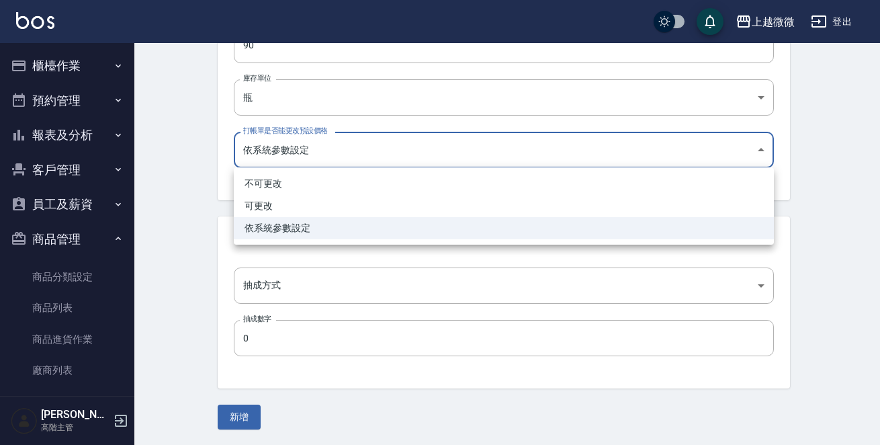
click at [284, 201] on li "可更改" at bounding box center [504, 206] width 540 height 22
type input "FALSE"
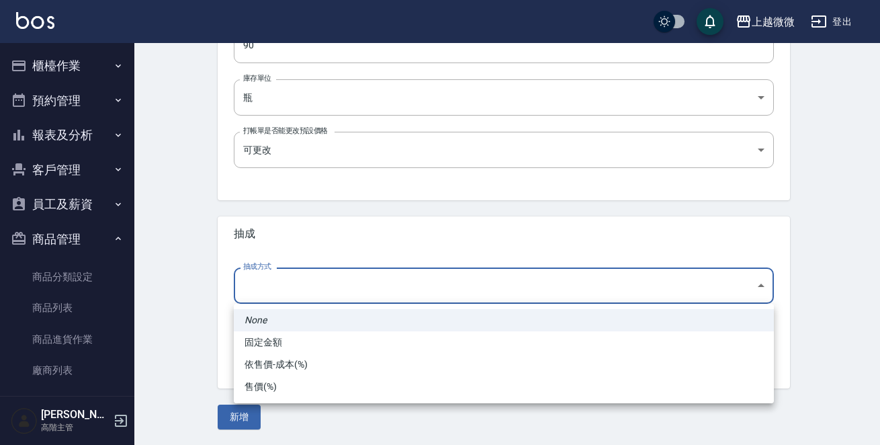
click at [291, 366] on li "依售價-成本(%)" at bounding box center [504, 365] width 540 height 22
type input "byCost"
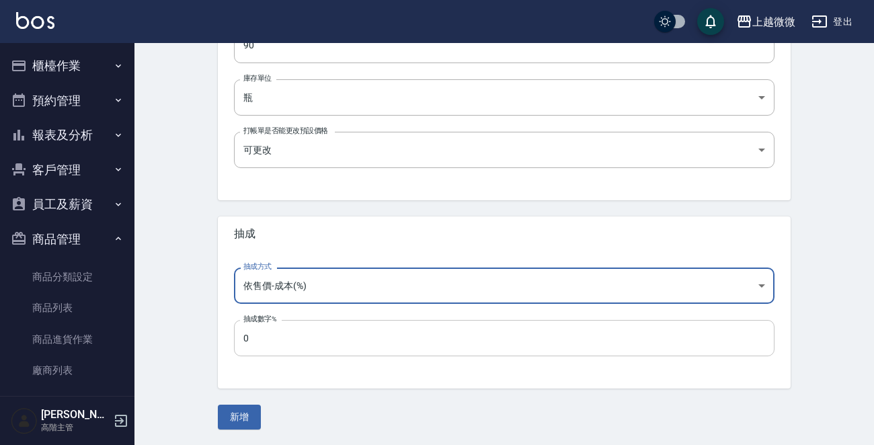
click at [288, 339] on input "0" at bounding box center [504, 338] width 540 height 36
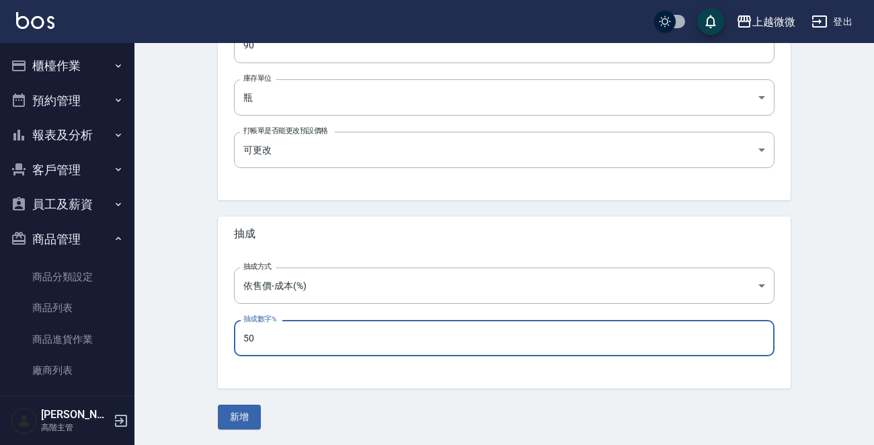
type input "50"
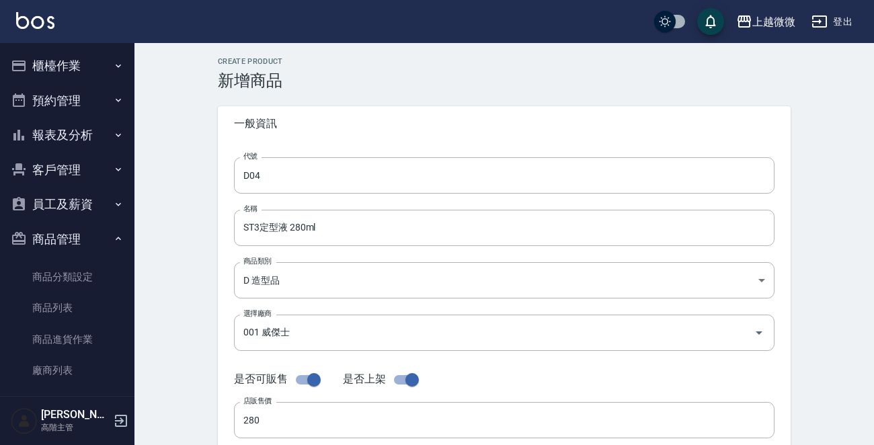
scroll to position [0, 0]
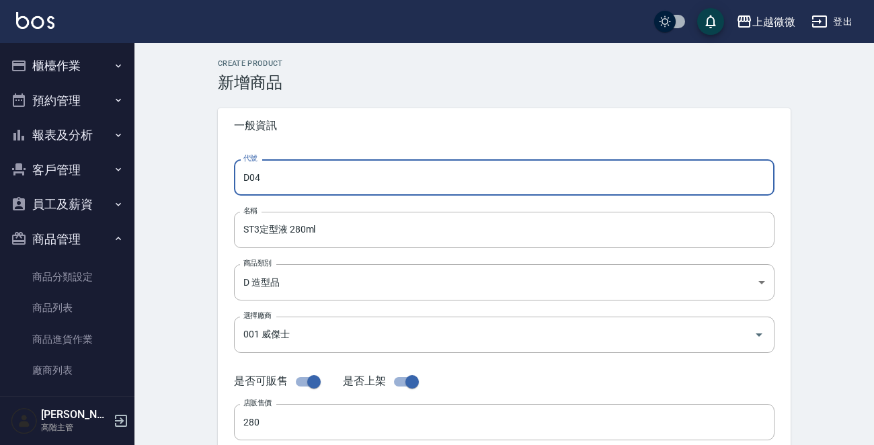
drag, startPoint x: 272, startPoint y: 178, endPoint x: 197, endPoint y: 180, distance: 74.6
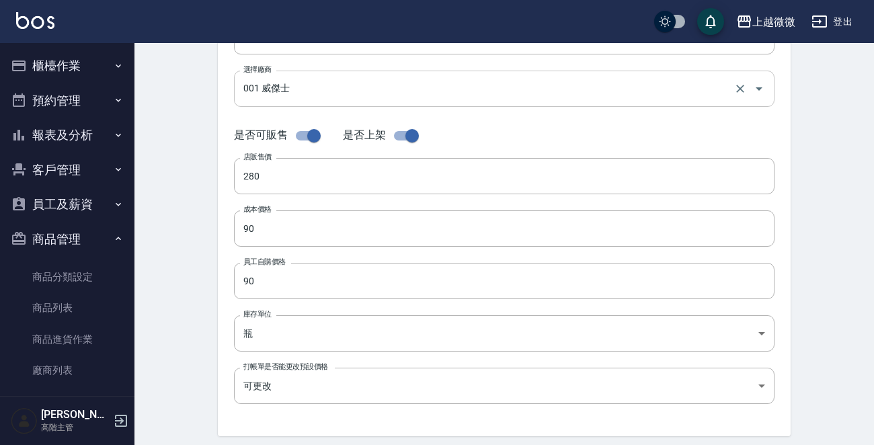
scroll to position [79, 0]
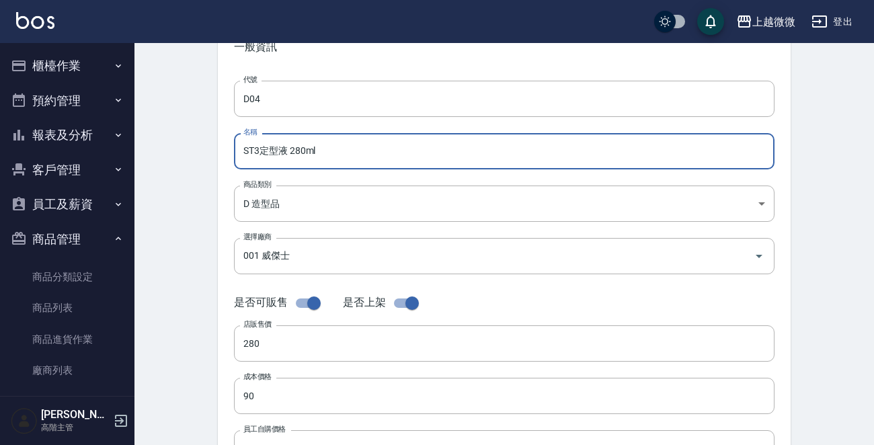
drag, startPoint x: 315, startPoint y: 150, endPoint x: 154, endPoint y: 142, distance: 161.5
click at [154, 142] on div "Create Product 新增商品 一般資訊 代號 D04 代號 名稱 ST3定型液 280ml 名稱 商品類別 D 造型品 b8cb6d6a-cd2…" at bounding box center [503, 406] width 739 height 884
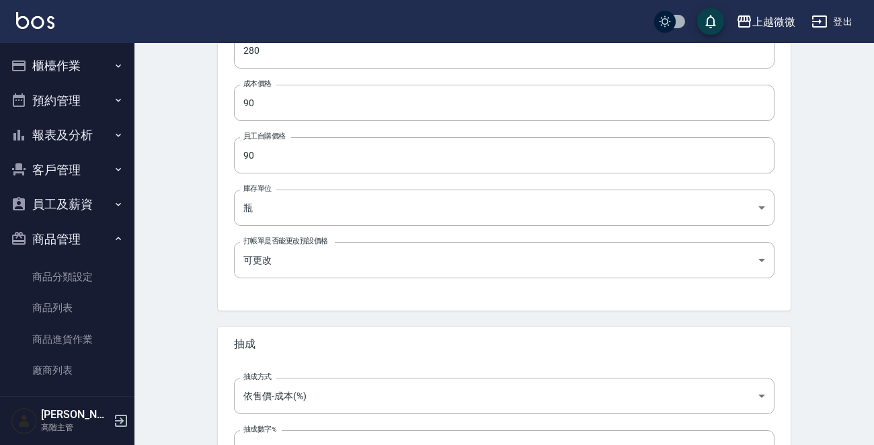
scroll to position [482, 0]
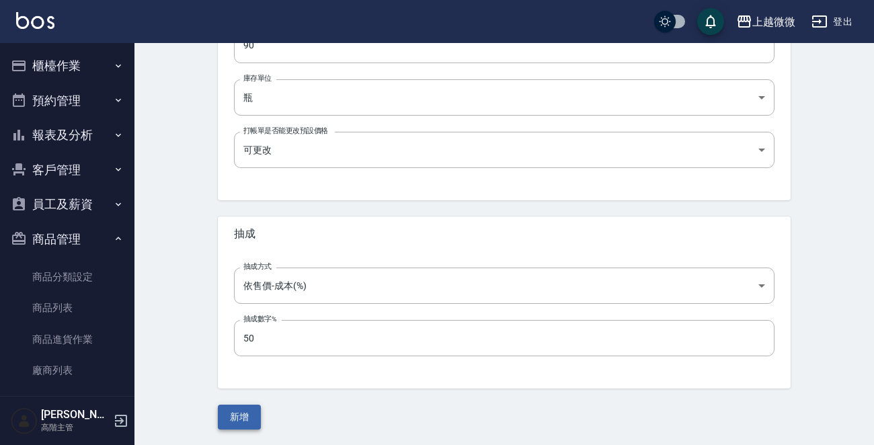
click at [249, 415] on button "新增" at bounding box center [239, 417] width 43 height 25
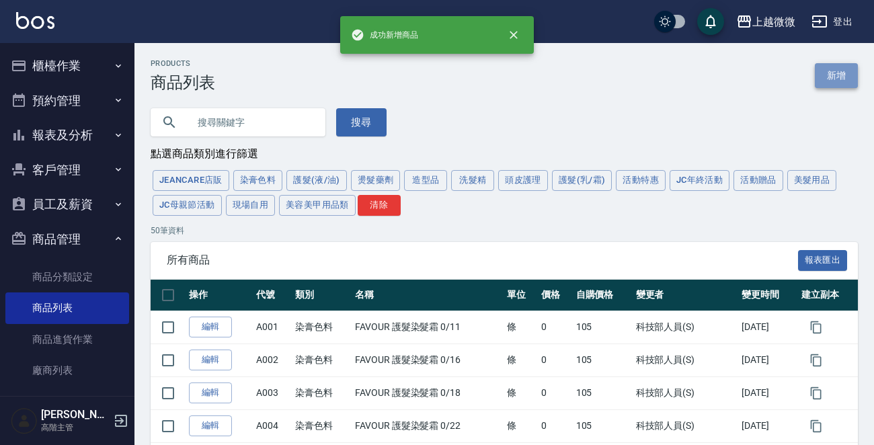
click at [832, 81] on link "新增" at bounding box center [836, 75] width 43 height 25
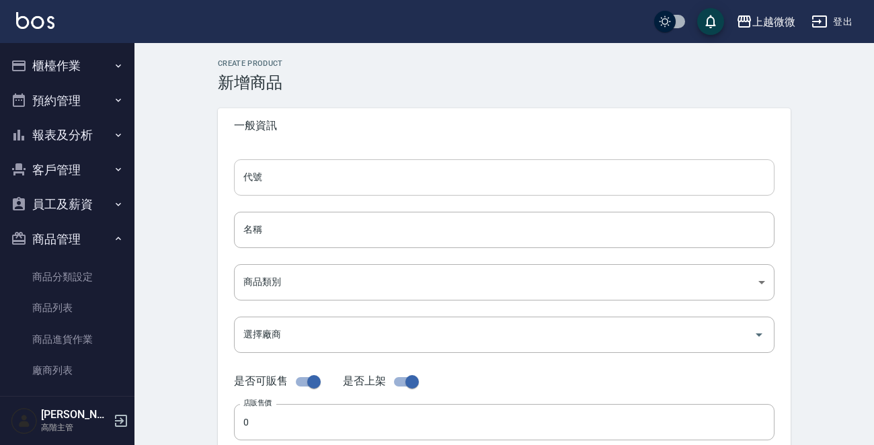
click at [295, 176] on input "代號" at bounding box center [504, 177] width 540 height 36
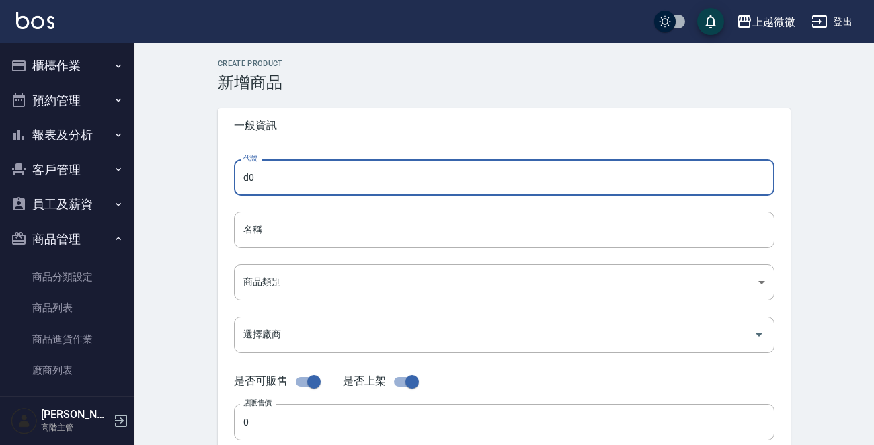
type input "d"
type input "D05"
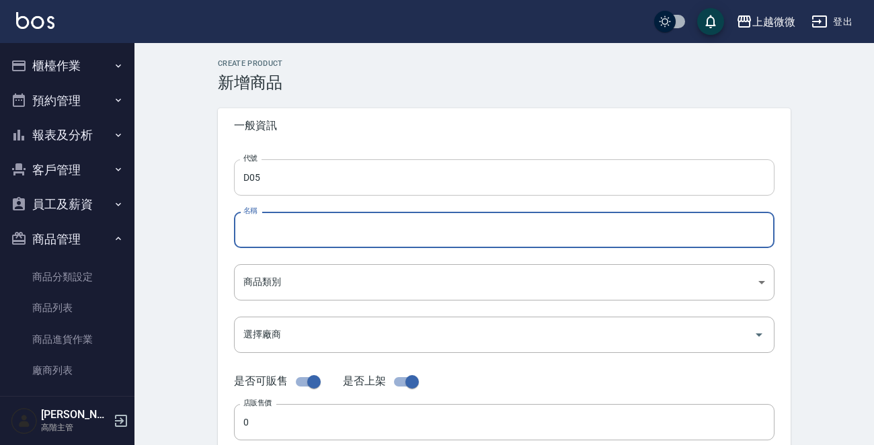
paste input "ST3定型液 280ml"
drag, startPoint x: 327, startPoint y: 229, endPoint x: 134, endPoint y: 224, distance: 192.3
paste input "4高黏度定型液"
type input "ST4高黏度定型液280ml"
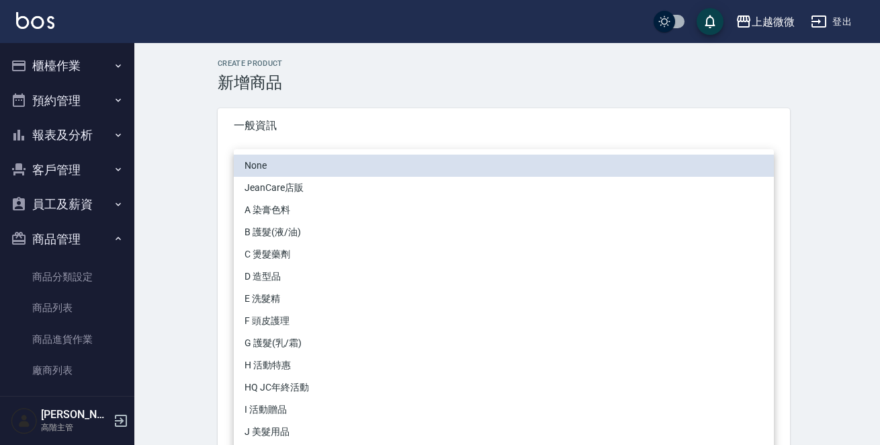
click at [272, 273] on li "D 造型品" at bounding box center [504, 276] width 540 height 22
type input "b8cb6d6a-cd2e-4a87-8d2d-67e22ec9667b"
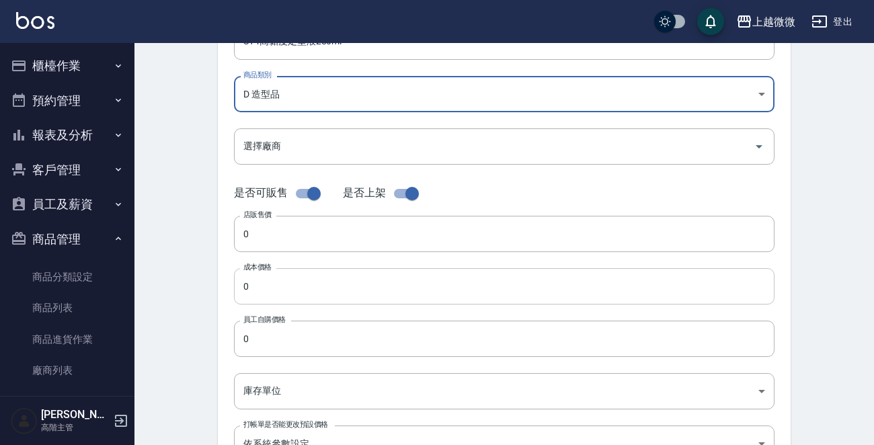
scroll to position [202, 0]
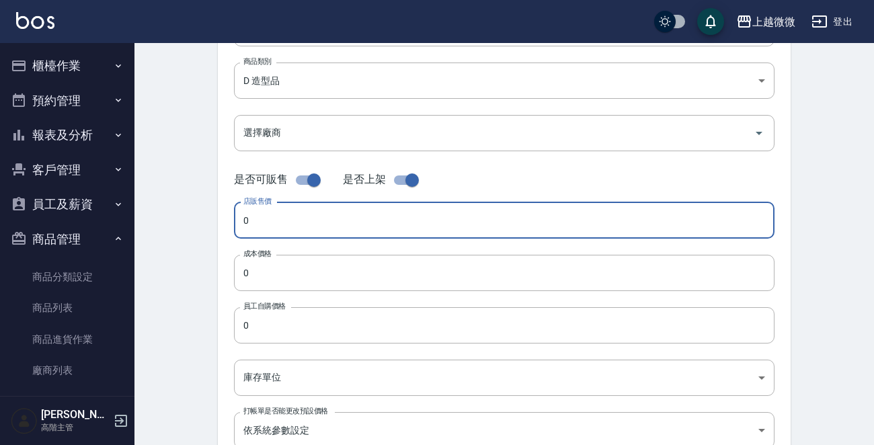
click at [269, 226] on input "0" at bounding box center [504, 220] width 540 height 36
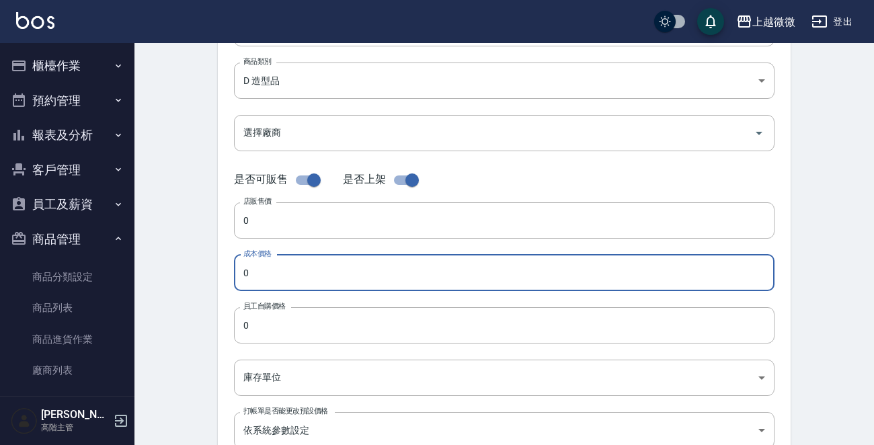
click at [304, 272] on input "0" at bounding box center [504, 273] width 540 height 36
type input "90"
click at [282, 332] on input "0" at bounding box center [504, 325] width 540 height 36
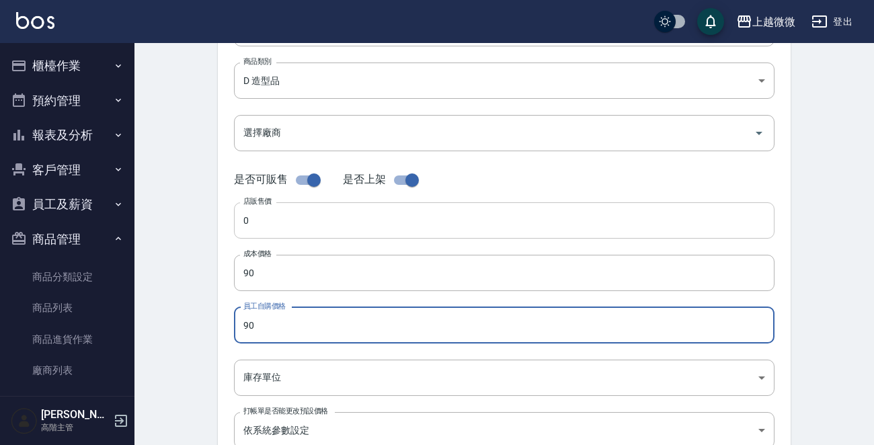
type input "90"
click at [313, 228] on input "0" at bounding box center [504, 220] width 540 height 36
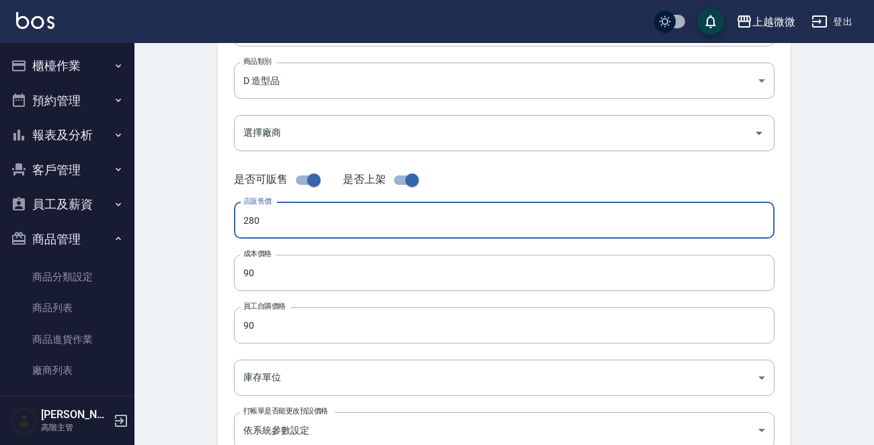
type input "280"
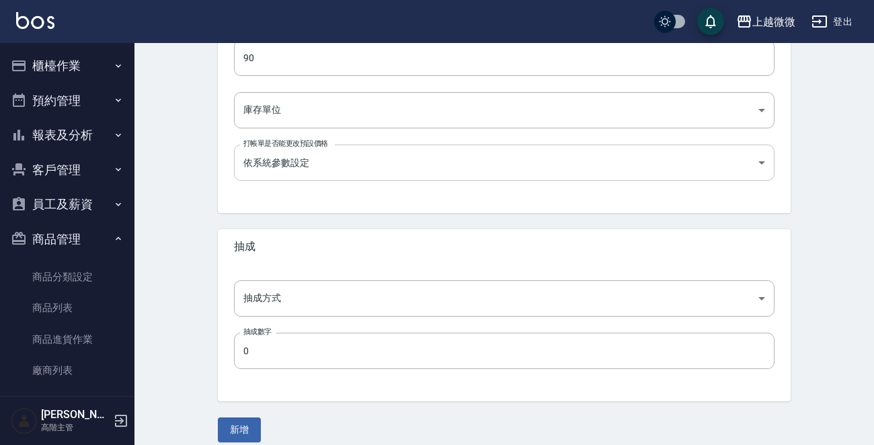
scroll to position [470, 0]
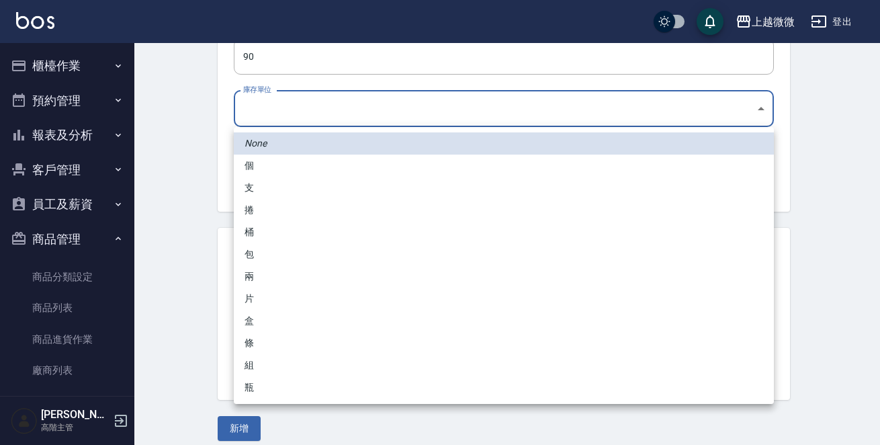
click at [245, 384] on li "瓶" at bounding box center [504, 387] width 540 height 22
type input "瓶"
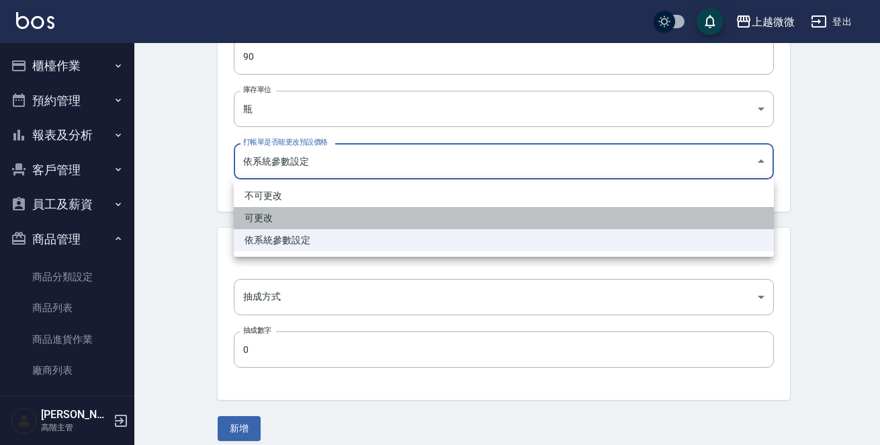
click at [275, 221] on li "可更改" at bounding box center [504, 218] width 540 height 22
type input "FALSE"
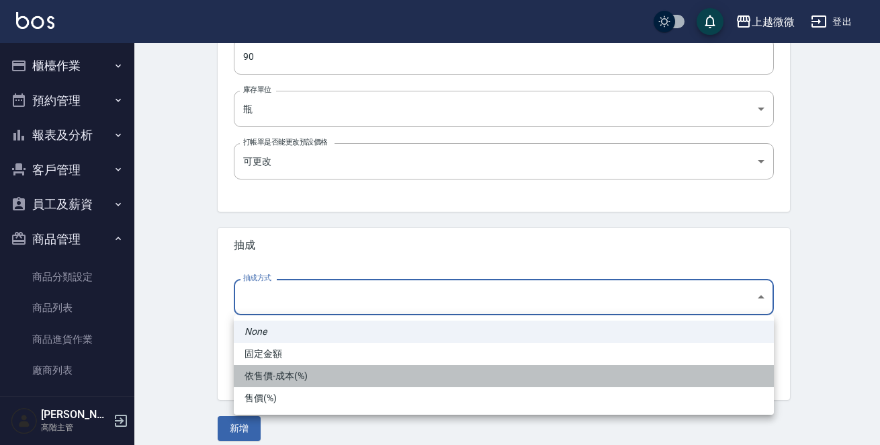
click at [288, 376] on li "依售價-成本(%)" at bounding box center [504, 376] width 540 height 22
type input "byCost"
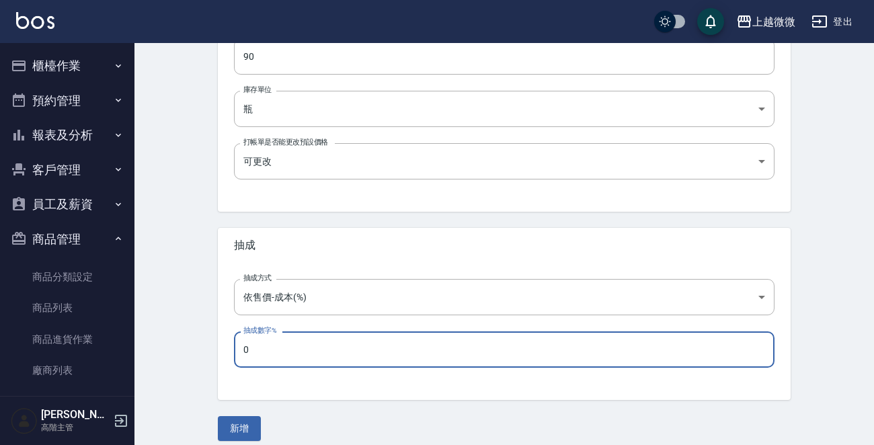
click at [282, 347] on input "0" at bounding box center [504, 349] width 540 height 36
type input "50"
click at [245, 428] on button "新增" at bounding box center [239, 428] width 43 height 25
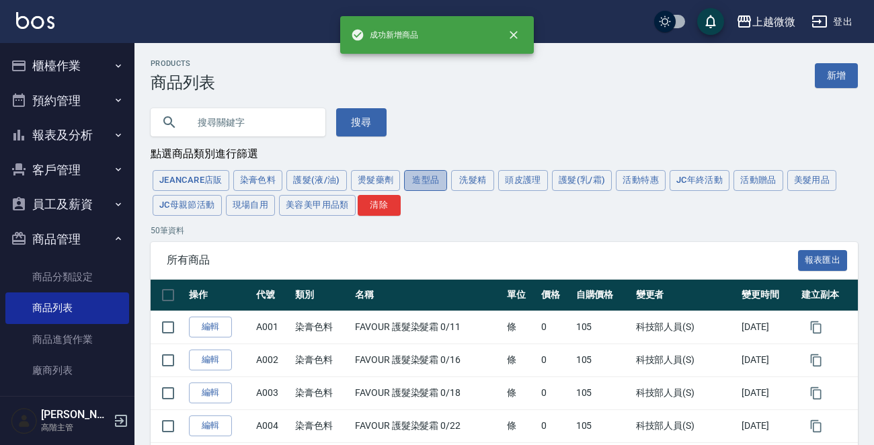
click at [408, 177] on button "造型品" at bounding box center [425, 180] width 43 height 21
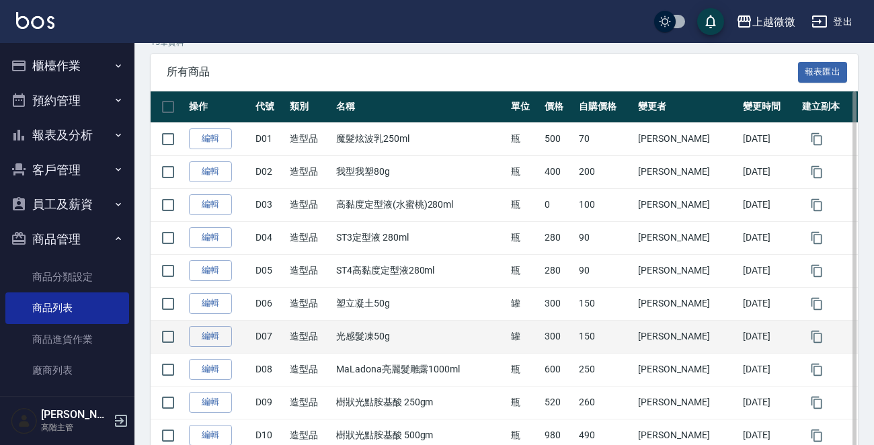
scroll to position [269, 0]
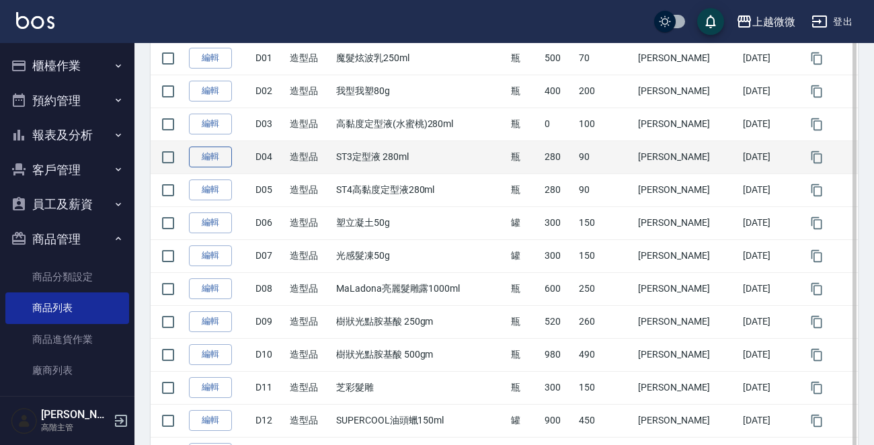
click at [222, 155] on link "編輯" at bounding box center [210, 157] width 43 height 21
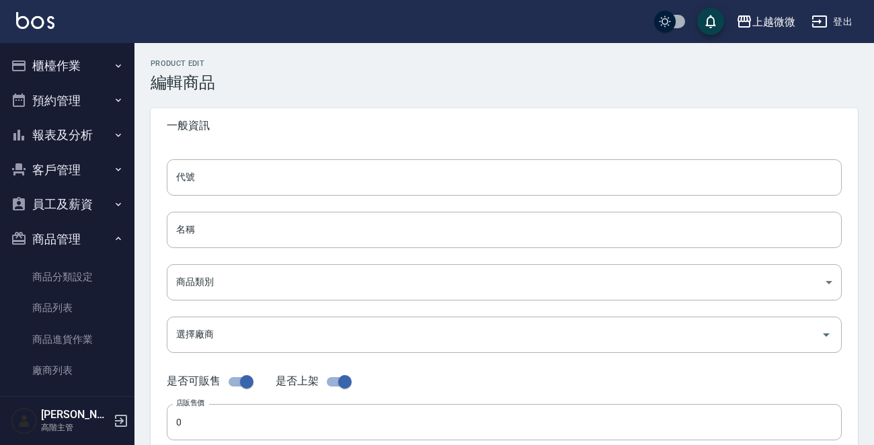
type input "D04"
type input "ST3定型液 280ml"
type input "b8cb6d6a-cd2e-4a87-8d2d-67e22ec9667b"
type input "001 威傑士"
type input "280"
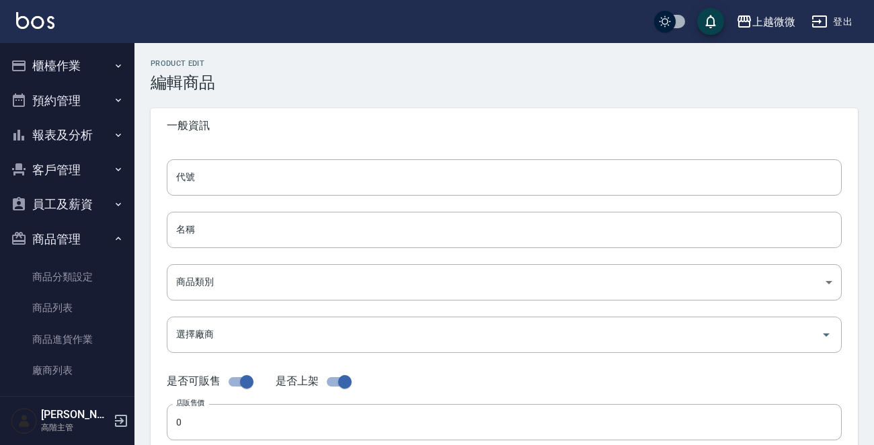
type input "90"
type input "瓶"
type input "FALSE"
click at [224, 224] on input "ST3定型液 280ml" at bounding box center [504, 230] width 675 height 36
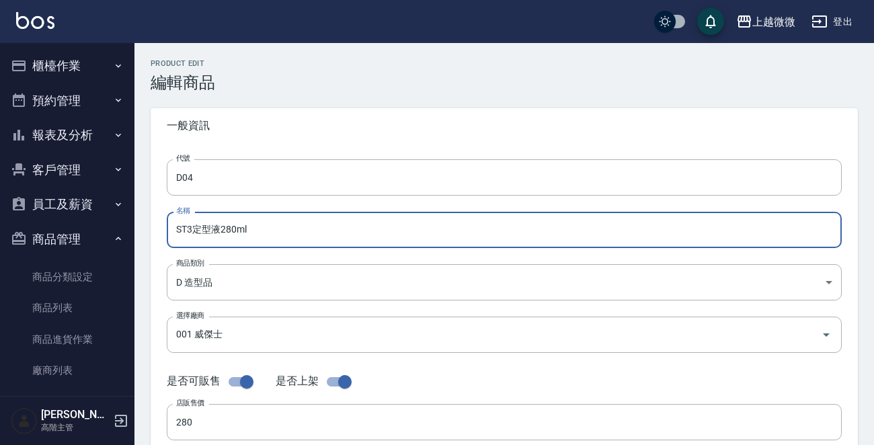
type input "ST3定型液280ml"
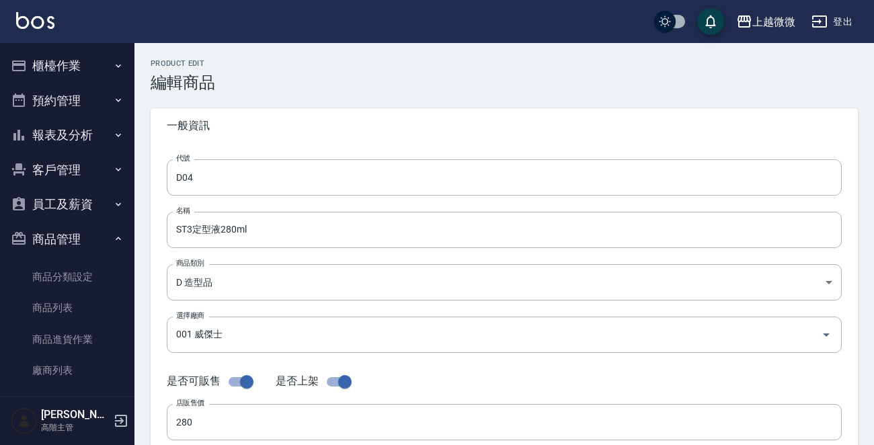
scroll to position [482, 0]
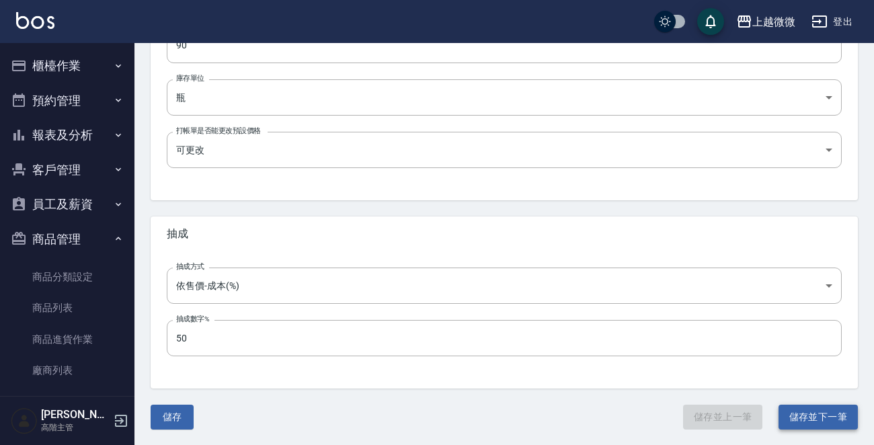
click at [817, 410] on button "儲存並下一筆" at bounding box center [817, 417] width 79 height 25
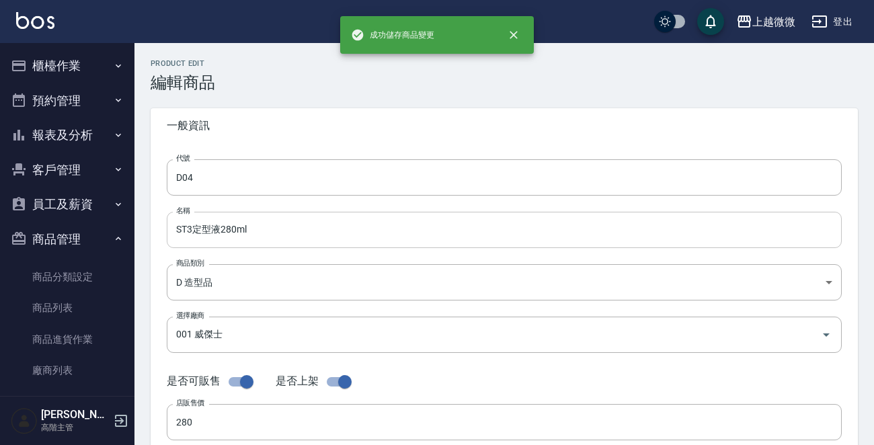
type input "A002"
type input "FAVOUR 護髮染髮霜 0/16"
type input "2a18fb6f-5bca-49a2-b4ce-486d515b75a9"
checkbox input "false"
type input "105"
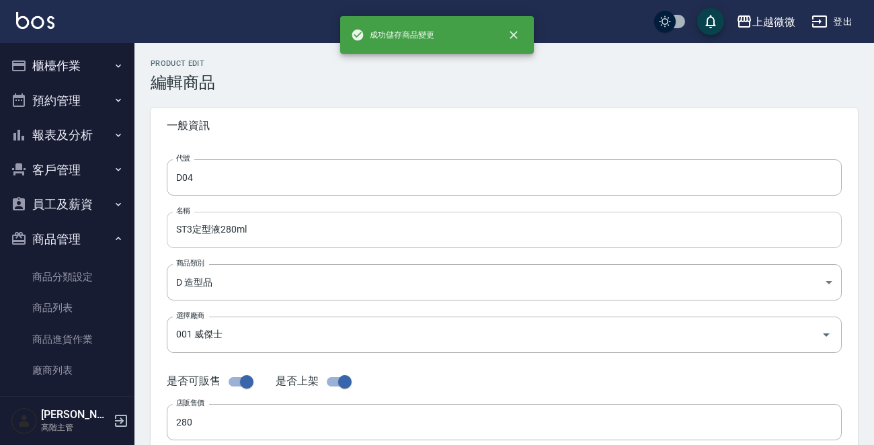
type input "105"
type input "條"
type input "UNSET"
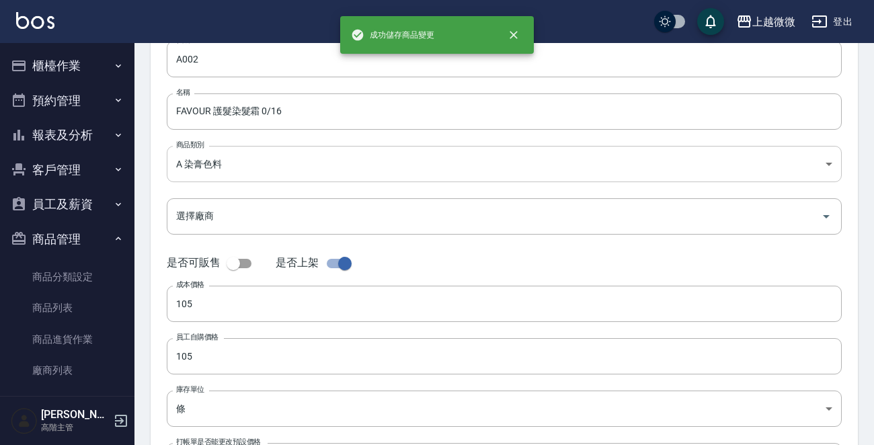
scroll to position [107, 0]
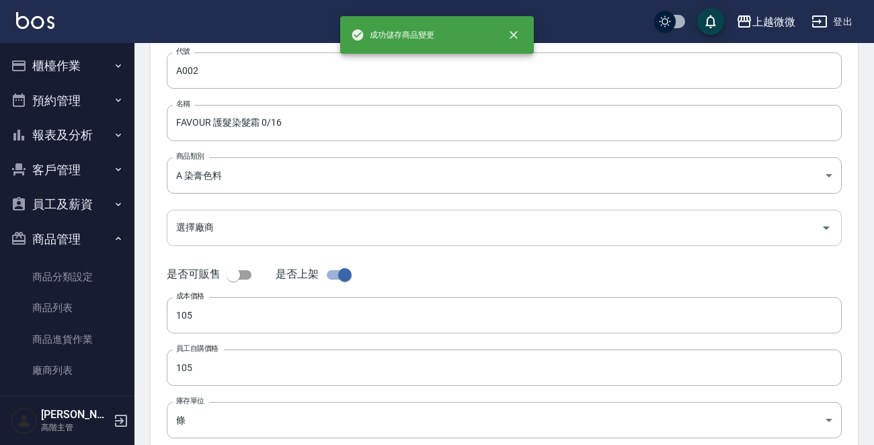
click at [256, 226] on input "選擇廠商" at bounding box center [494, 228] width 643 height 24
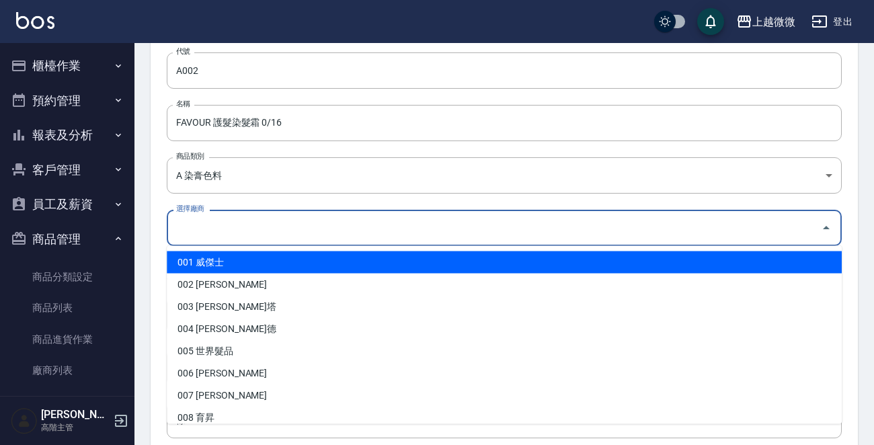
click at [202, 255] on li "001 威傑士" at bounding box center [504, 262] width 675 height 22
type input "001 威傑士"
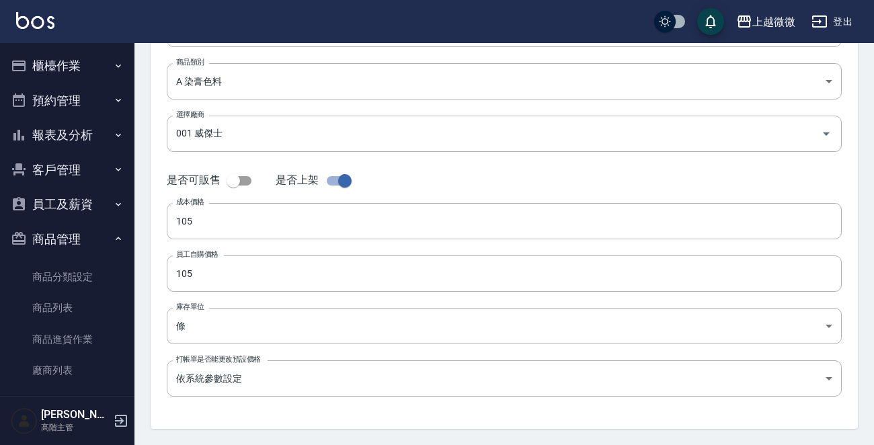
scroll to position [241, 0]
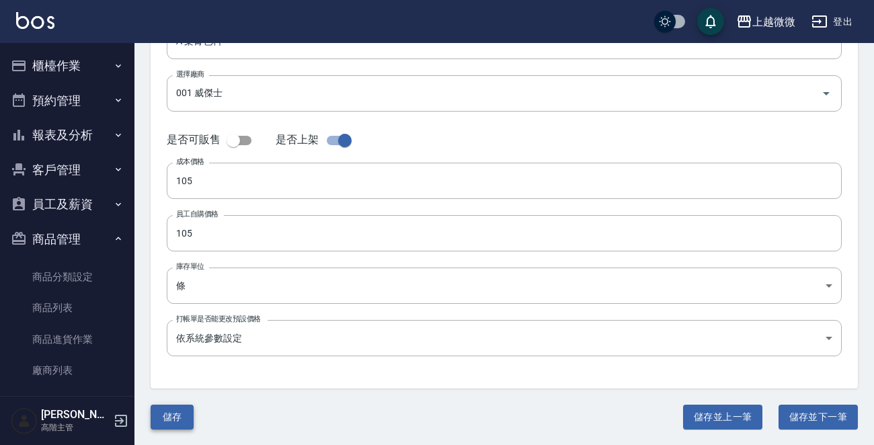
click at [169, 421] on button "儲存" at bounding box center [172, 417] width 43 height 25
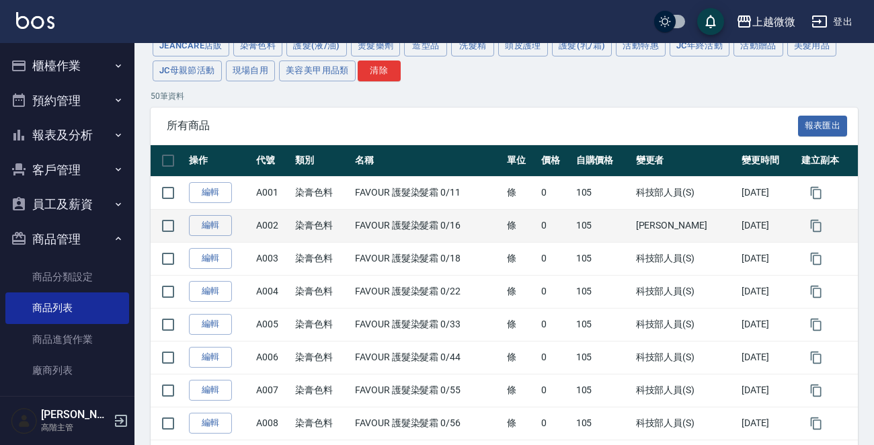
scroll to position [67, 0]
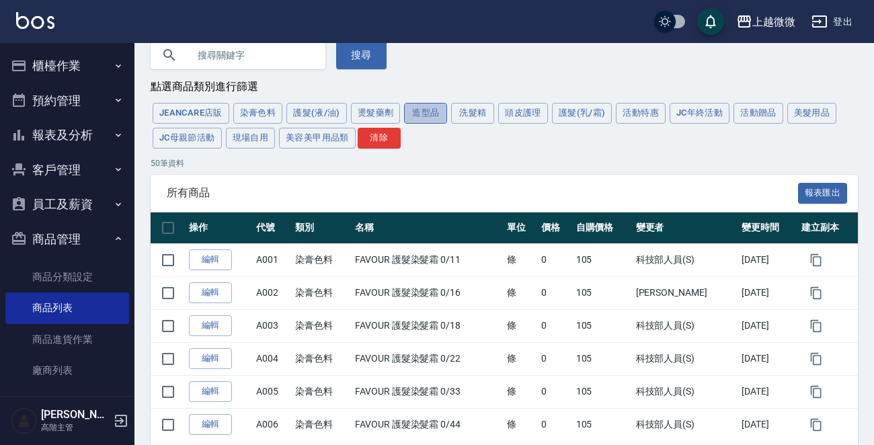
click at [423, 116] on button "造型品" at bounding box center [425, 113] width 43 height 21
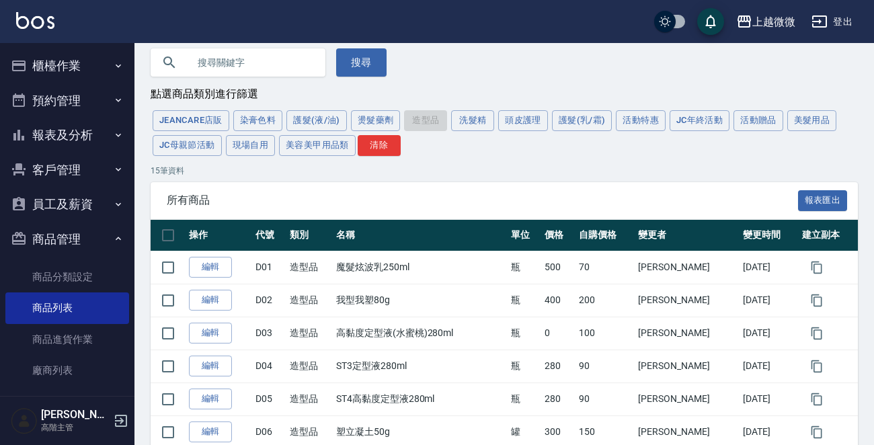
scroll to position [0, 0]
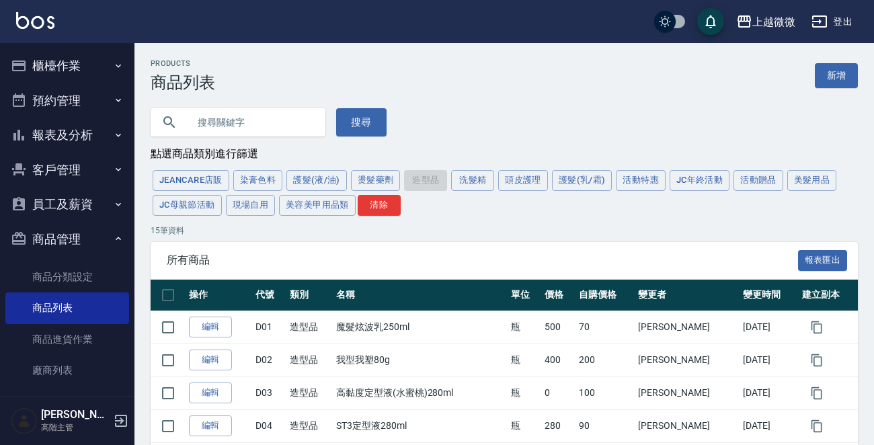
click at [90, 63] on button "櫃檯作業" at bounding box center [67, 65] width 124 height 35
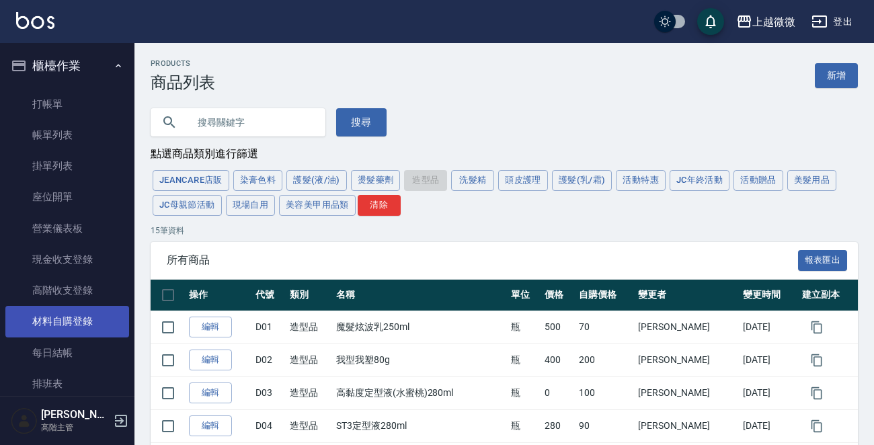
click at [87, 318] on link "材料自購登錄" at bounding box center [67, 321] width 124 height 31
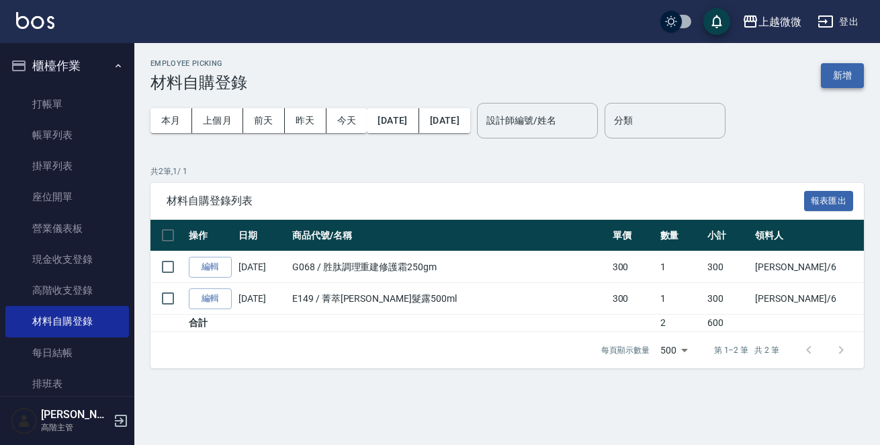
click at [843, 69] on button "新增" at bounding box center [842, 75] width 43 height 25
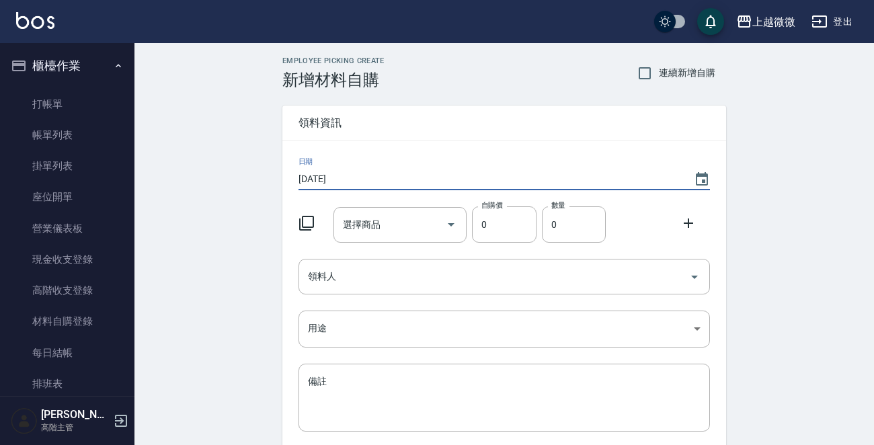
click at [378, 177] on input "2025/08/23" at bounding box center [489, 179] width 382 height 22
click at [696, 174] on icon "Choose date, selected date is 2025-08-23" at bounding box center [702, 178] width 12 height 13
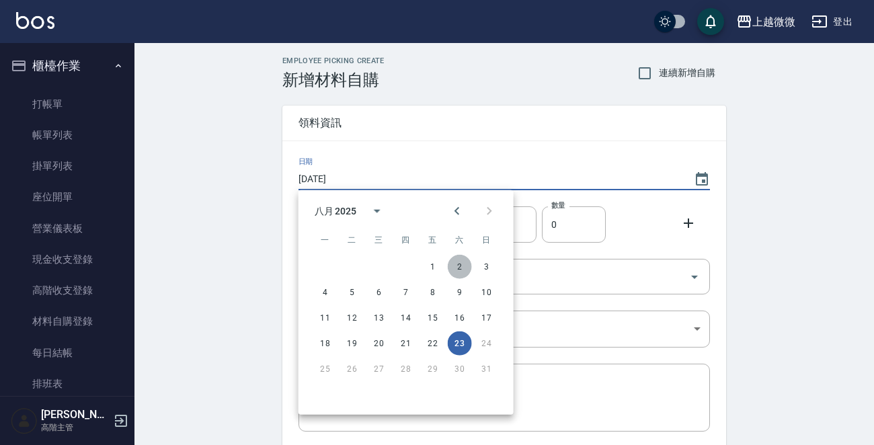
click at [452, 263] on button "2" at bounding box center [460, 267] width 24 height 24
type input "2025/08/02"
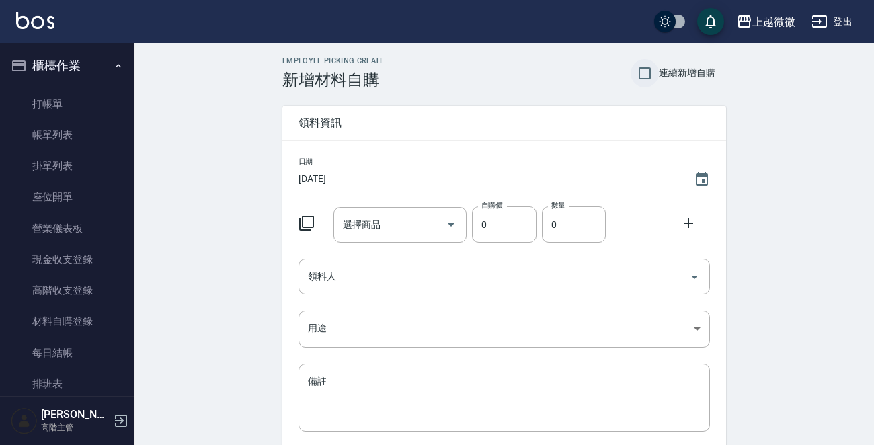
click at [646, 79] on input "連續新增自購" at bounding box center [644, 73] width 28 height 28
checkbox input "true"
click at [384, 214] on input "選擇商品" at bounding box center [389, 225] width 101 height 24
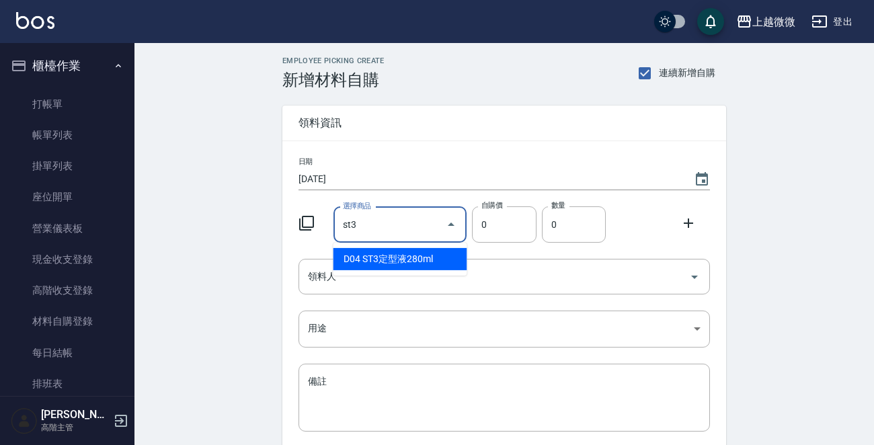
click at [389, 249] on li "D04 ST3定型液280ml" at bounding box center [400, 259] width 134 height 22
type input "ST3定型液280ml"
type input "90"
type input "1"
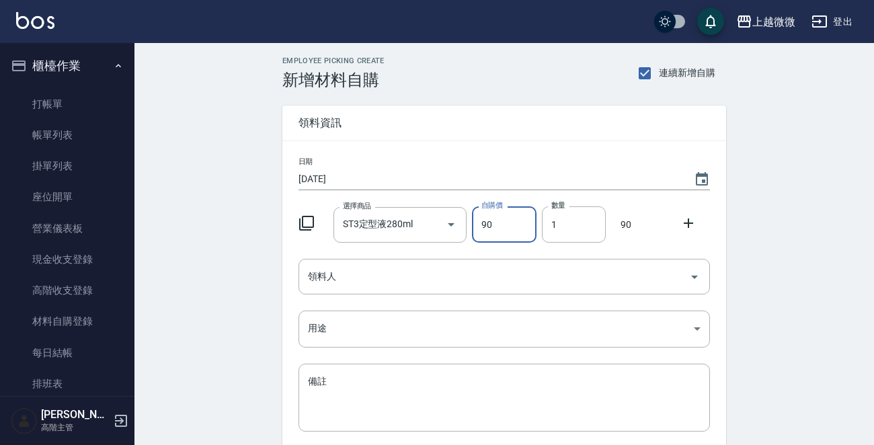
drag, startPoint x: 688, startPoint y: 220, endPoint x: 675, endPoint y: 220, distance: 12.1
click at [688, 220] on icon at bounding box center [688, 222] width 9 height 9
click at [409, 274] on input "選擇商品" at bounding box center [389, 277] width 101 height 24
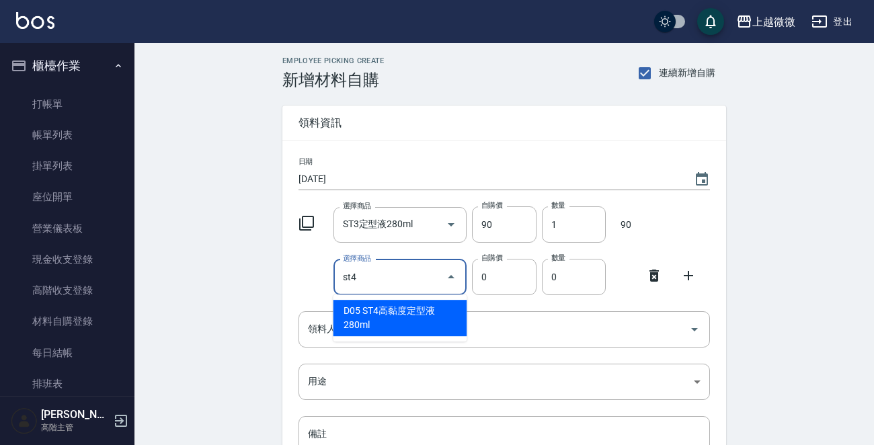
click at [394, 318] on li "D05 ST4高黏度定型液280ml" at bounding box center [400, 318] width 134 height 36
type input "ST4高黏度定型液280ml"
type input "90"
type input "1"
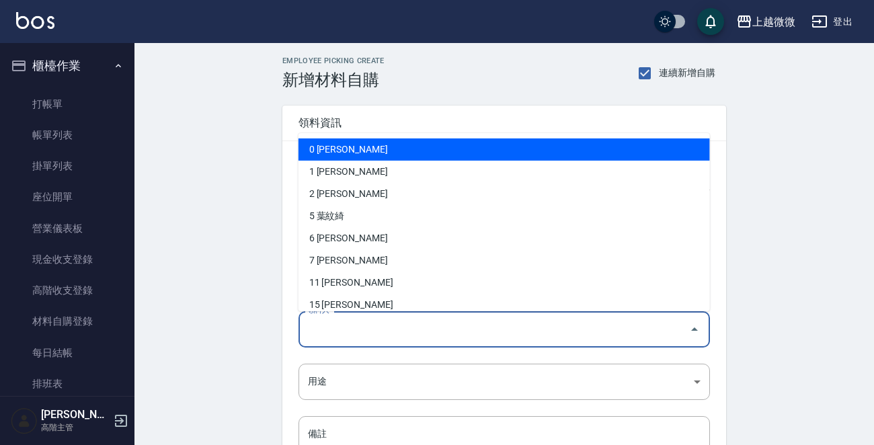
click at [391, 325] on input "領料人" at bounding box center [493, 329] width 379 height 24
type input "4"
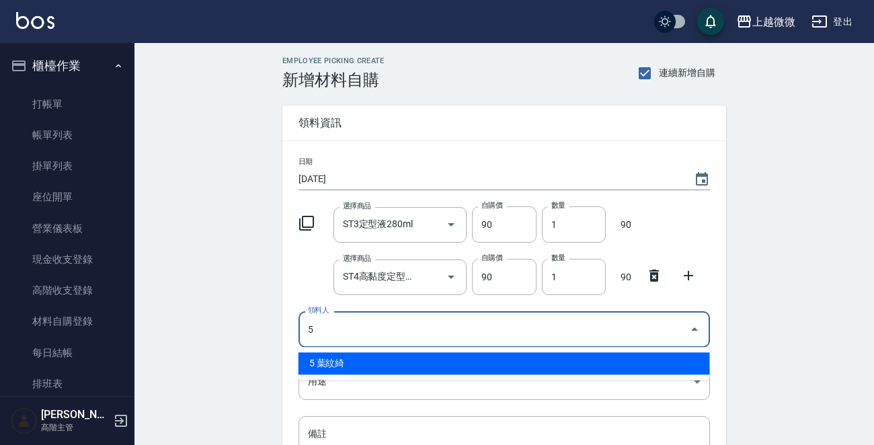
click at [341, 365] on li "5 葉紋綺" at bounding box center [503, 363] width 411 height 22
type input "5 葉紋綺"
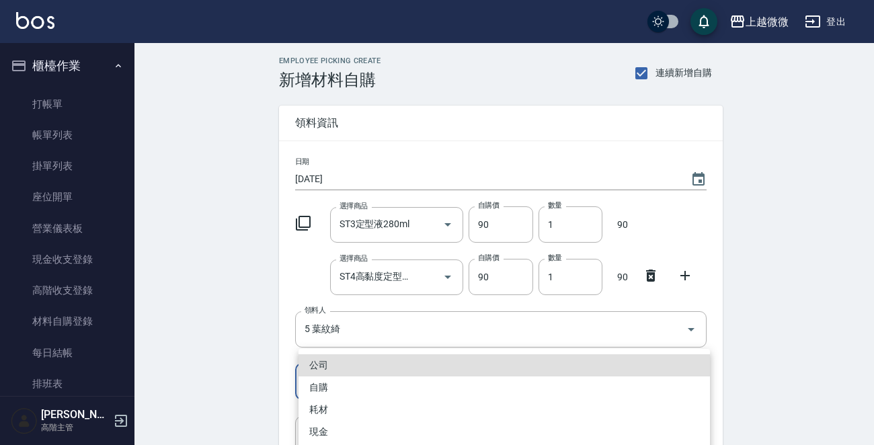
click at [329, 378] on body "上越微微 登出 櫃檯作業 打帳單 帳單列表 掛單列表 座位開單 營業儀表板 現金收支登錄 高階收支登錄 材料自購登錄 每日結帳 排班表 現場電腦打卡 掃碼打卡…" at bounding box center [437, 303] width 874 height 606
click at [331, 385] on li "自購" at bounding box center [503, 387] width 411 height 22
type input "自購"
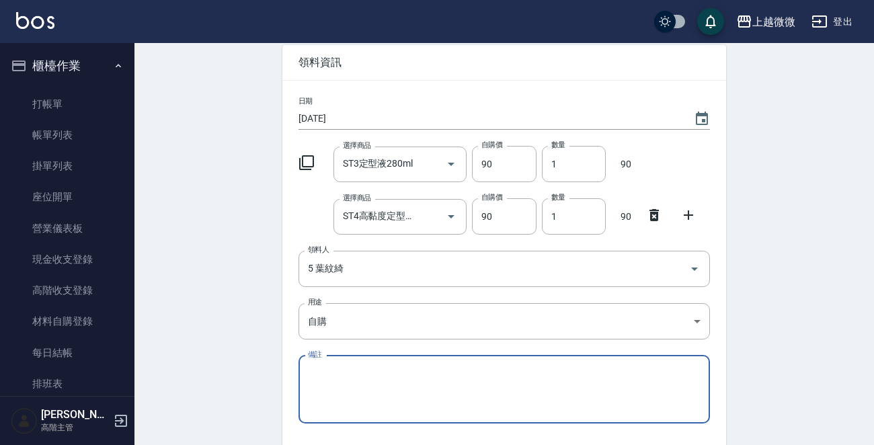
scroll to position [162, 0]
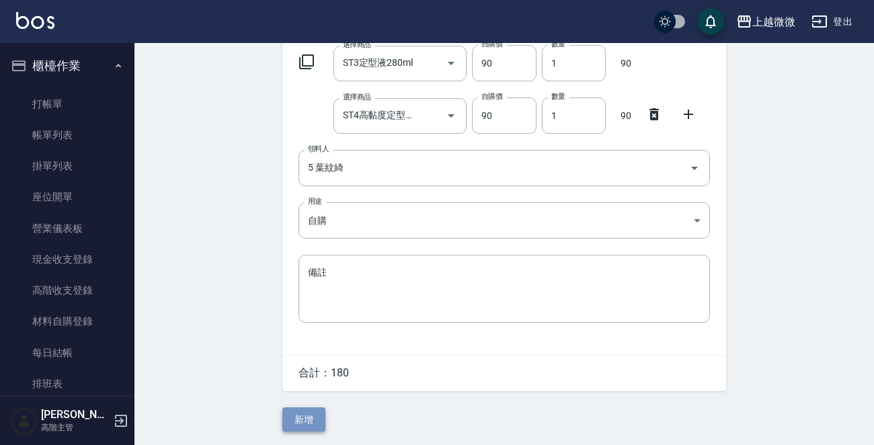
click at [292, 416] on button "新增" at bounding box center [303, 419] width 43 height 25
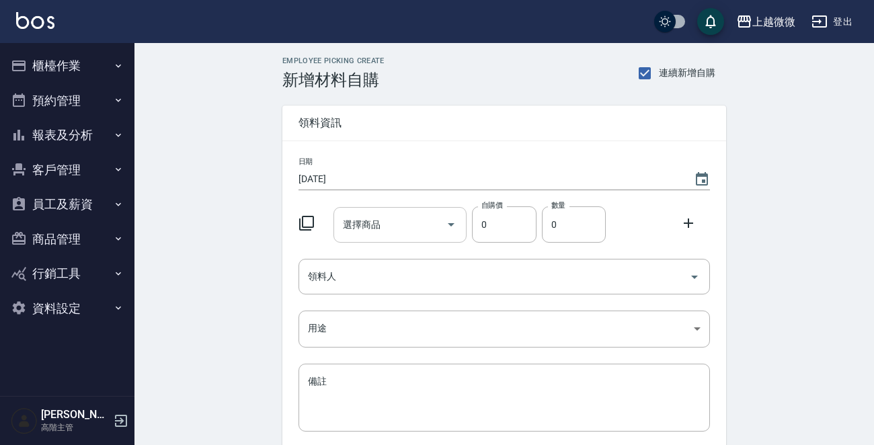
click at [398, 223] on input "選擇商品" at bounding box center [389, 225] width 101 height 24
click at [380, 229] on input "選擇商品" at bounding box center [389, 225] width 101 height 24
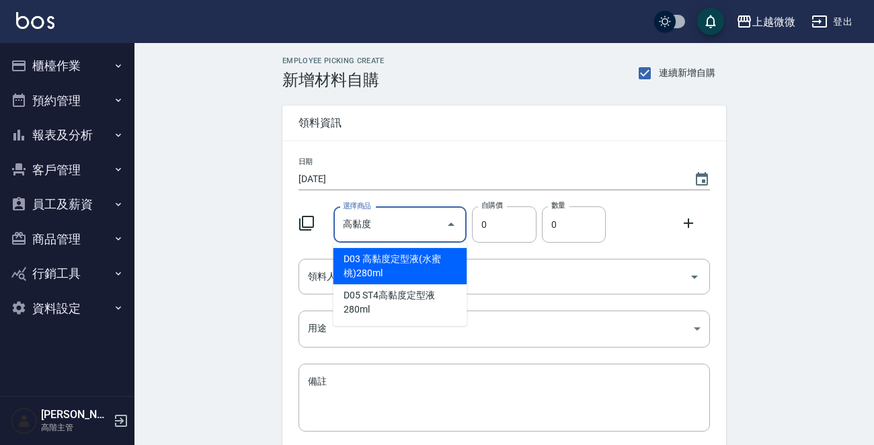
click at [364, 268] on li "D03 高黏度定型液(水蜜桃)280ml" at bounding box center [400, 266] width 134 height 36
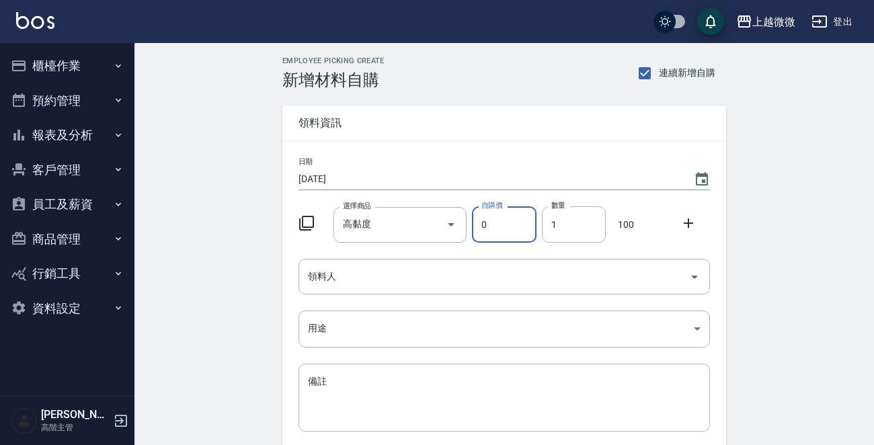
type input "高黏度定型液(水蜜桃)280ml"
type input "100"
drag, startPoint x: 563, startPoint y: 227, endPoint x: 530, endPoint y: 228, distance: 32.9
click at [530, 228] on div "選擇商品 高黏度定型液(水蜜桃)280ml 選擇商品 自購價 100 自購價 數量 1 數量 100" at bounding box center [501, 222] width 417 height 42
type input "6"
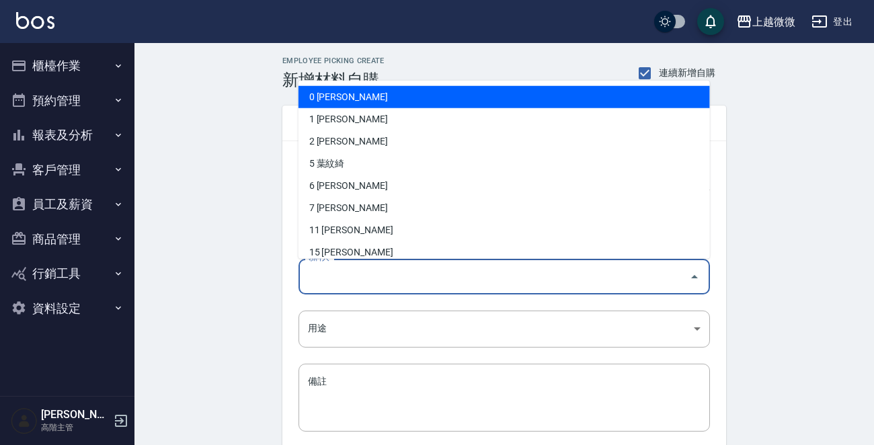
click at [427, 267] on input "領料人" at bounding box center [493, 277] width 379 height 24
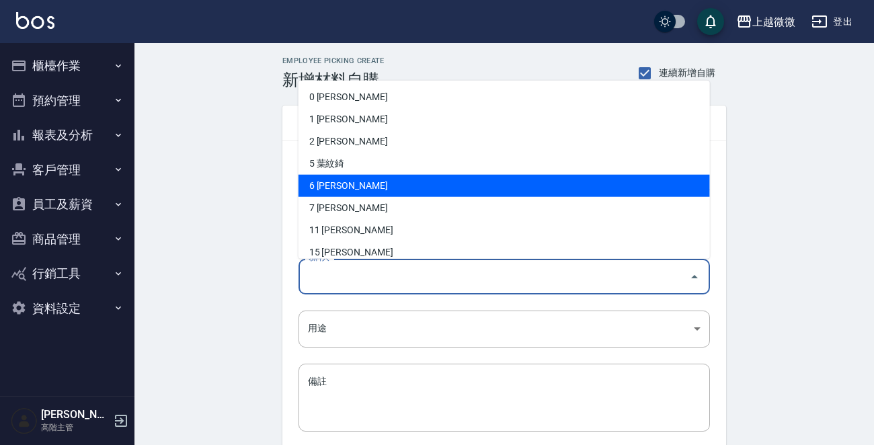
click at [354, 184] on li "6 黃彩微" at bounding box center [503, 186] width 411 height 22
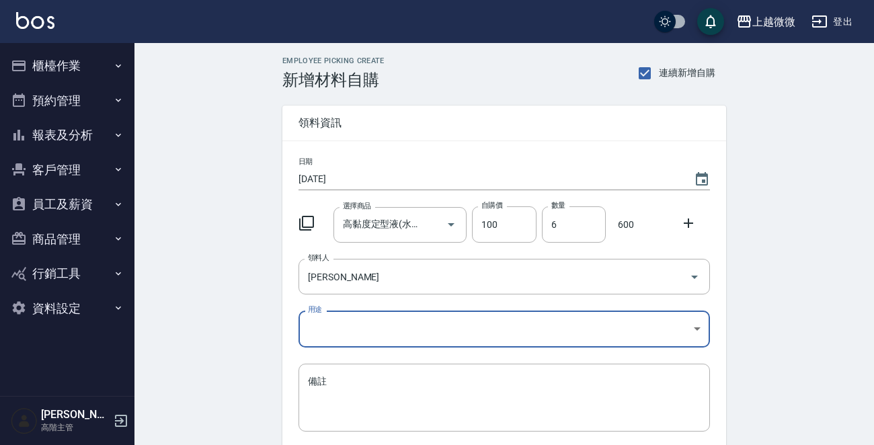
type input "黃彩微"
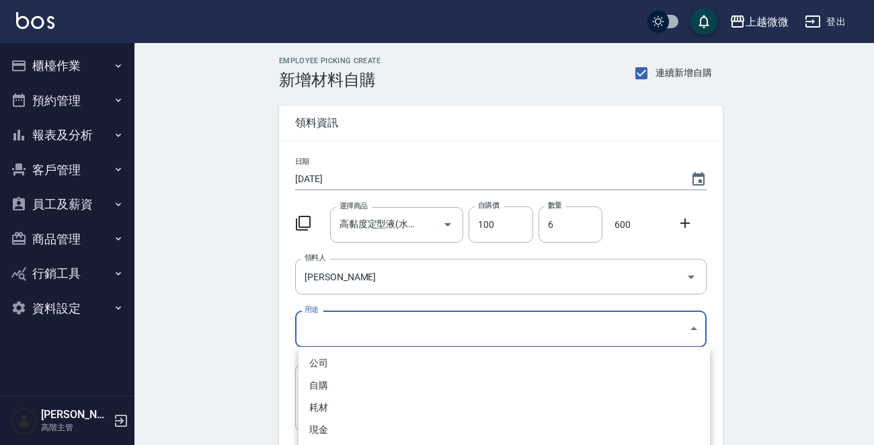
click at [313, 329] on body "上越微微 登出 櫃檯作業 打帳單 帳單列表 掛單列表 座位開單 營業儀表板 現金收支登錄 高階收支登錄 材料自購登錄 每日結帳 排班表 現場電腦打卡 掃碼打卡…" at bounding box center [437, 277] width 874 height 554
click at [333, 379] on li "自購" at bounding box center [503, 385] width 411 height 22
type input "自購"
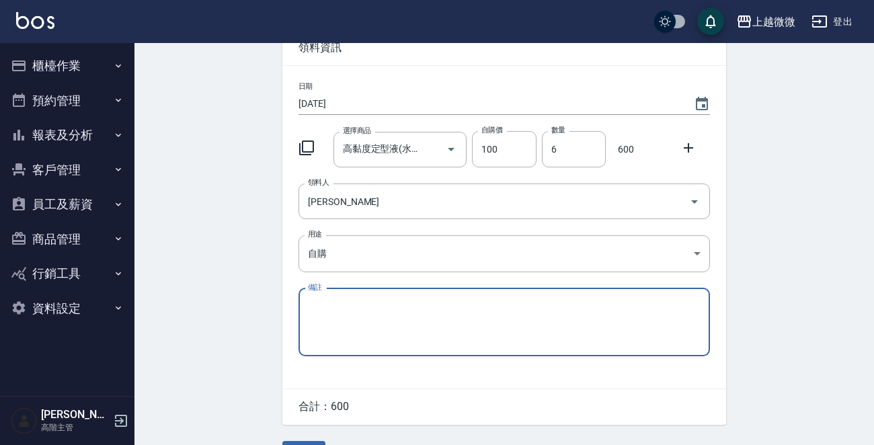
scroll to position [110, 0]
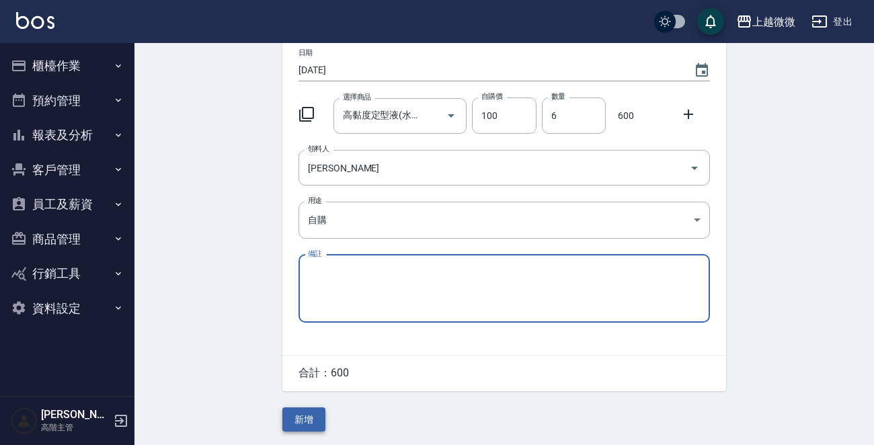
click at [316, 415] on button "新增" at bounding box center [303, 419] width 43 height 25
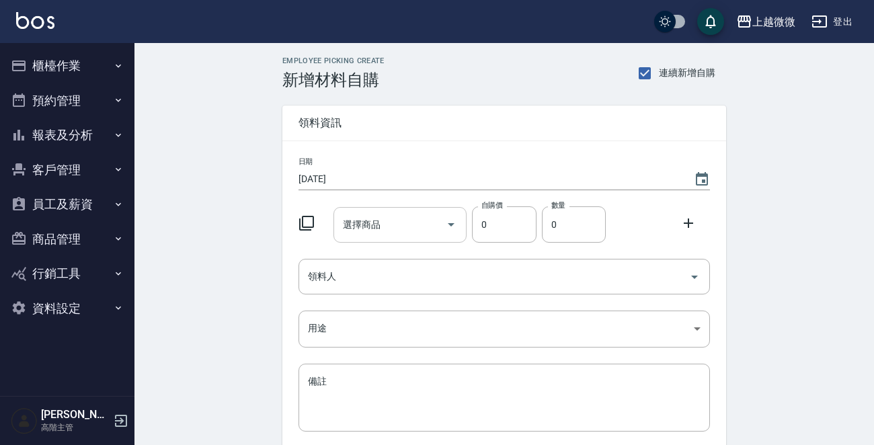
click at [407, 235] on input "選擇商品" at bounding box center [389, 225] width 101 height 24
type input "U"
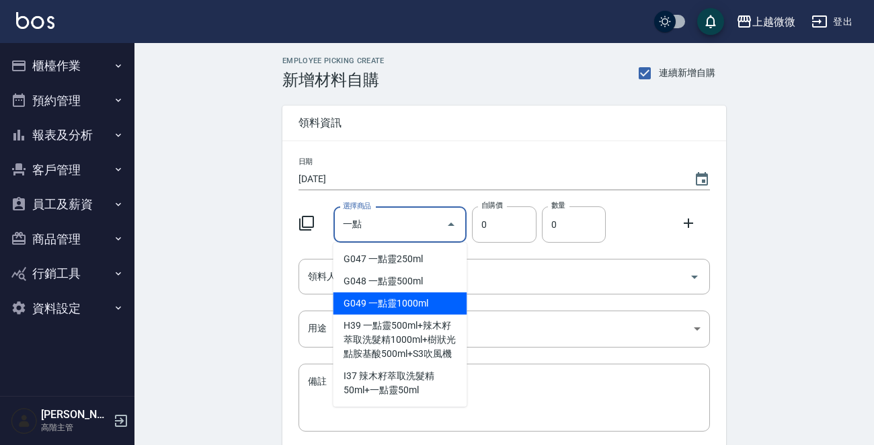
click at [401, 295] on li "G049 一點靈1000ml" at bounding box center [400, 303] width 134 height 22
type input "一點靈1000ml"
type input "1200"
type input "1"
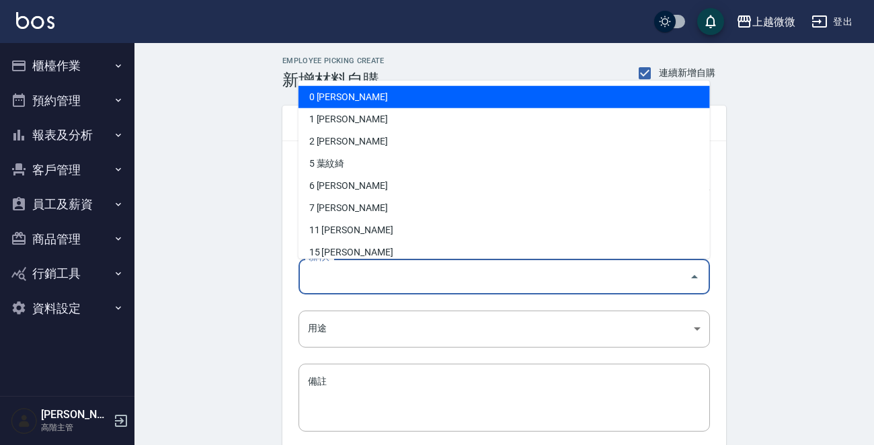
click at [414, 270] on input "領料人" at bounding box center [493, 277] width 379 height 24
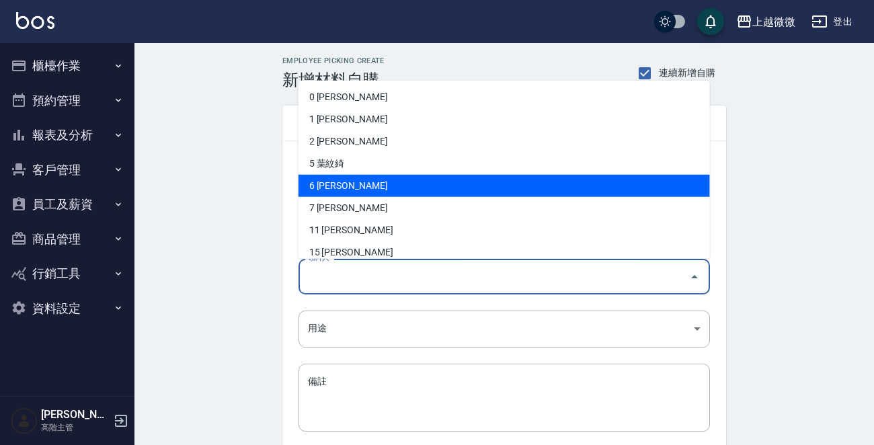
click at [370, 178] on li "6 [PERSON_NAME]" at bounding box center [503, 186] width 411 height 22
type input "[PERSON_NAME]"
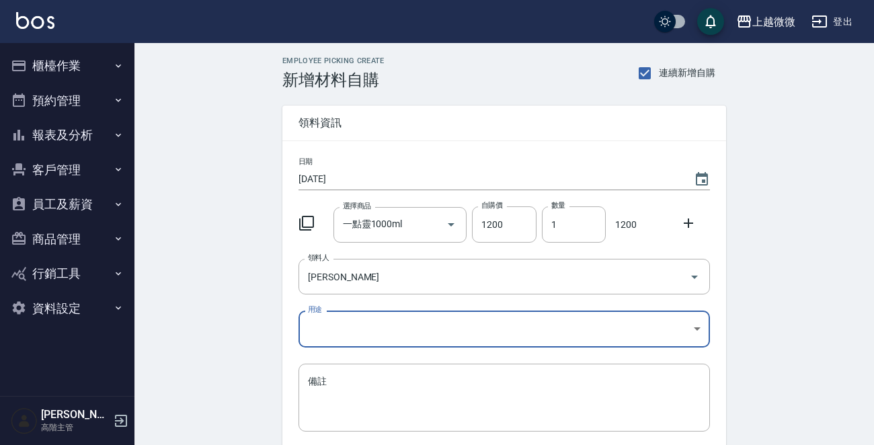
click at [325, 337] on body "上越微微 登出 櫃檯作業 打帳單 帳單列表 掛單列表 座位開單 營業儀表板 現金收支登錄 高階收支登錄 材料自購登錄 每日結帳 排班表 現場電腦打卡 掃碼打卡…" at bounding box center [437, 277] width 874 height 554
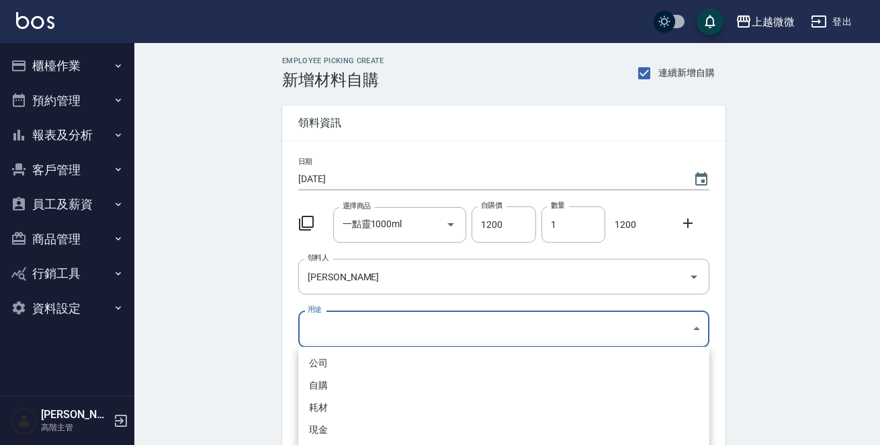
click at [338, 377] on li "自購" at bounding box center [503, 385] width 411 height 22
type input "自購"
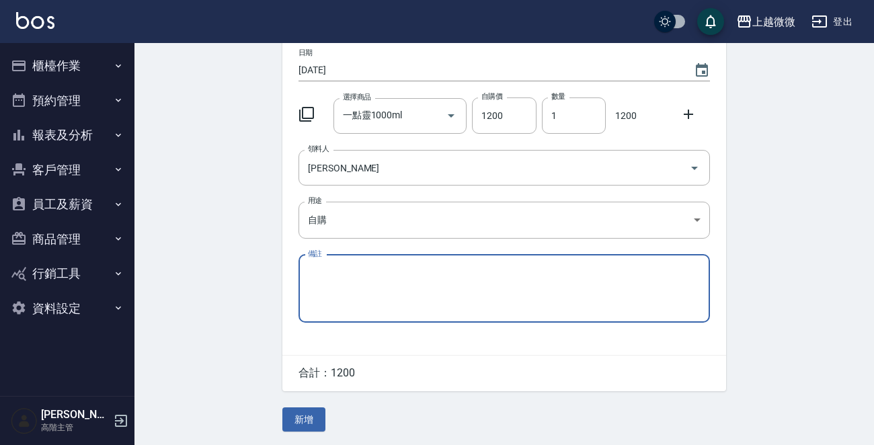
scroll to position [110, 0]
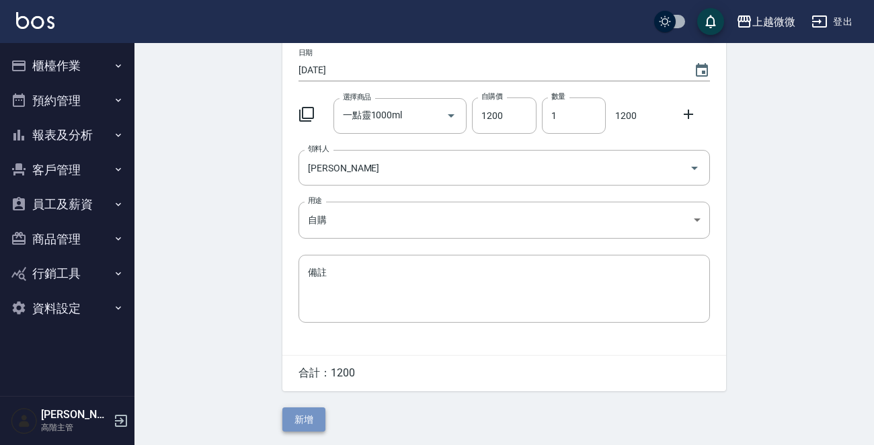
drag, startPoint x: 296, startPoint y: 412, endPoint x: 305, endPoint y: 405, distance: 11.4
click at [297, 412] on button "新增" at bounding box center [303, 419] width 43 height 25
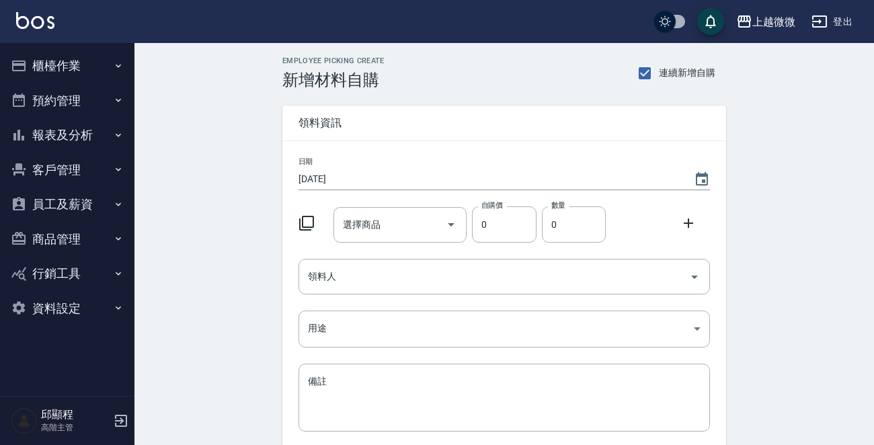
click at [79, 60] on button "櫃檯作業" at bounding box center [67, 65] width 124 height 35
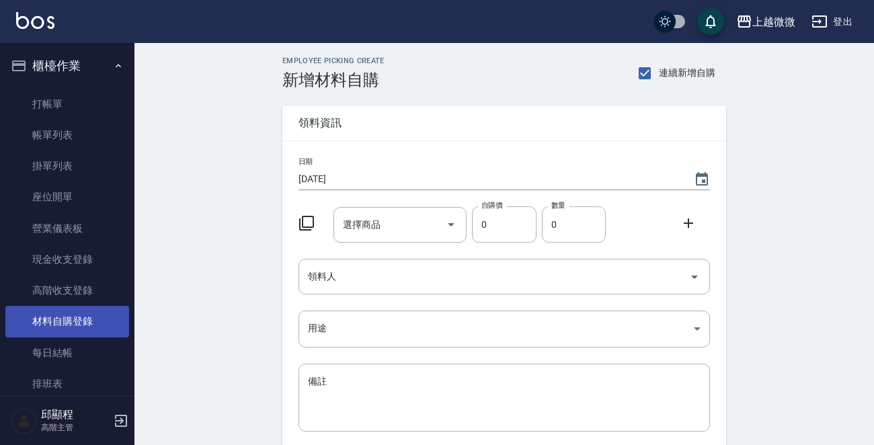
click at [81, 321] on link "材料自購登錄" at bounding box center [67, 321] width 124 height 31
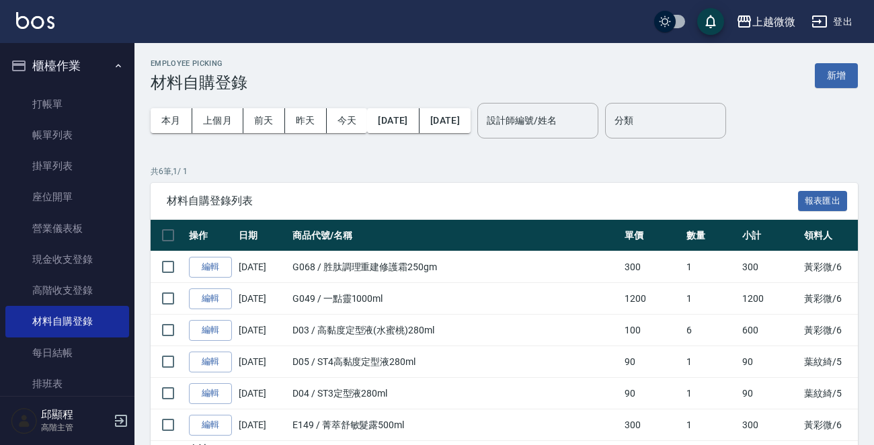
click at [118, 415] on icon "button" at bounding box center [121, 421] width 12 height 12
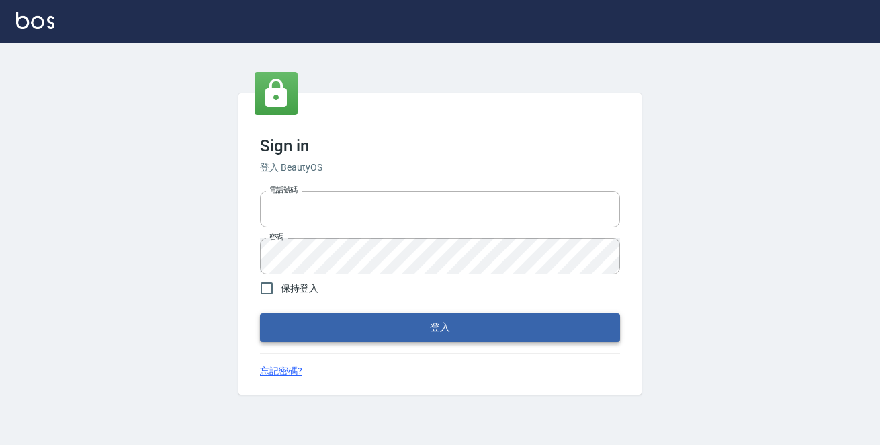
type input "0229470385"
click at [425, 337] on button "登入" at bounding box center [440, 327] width 360 height 28
